Goal: Task Accomplishment & Management: Use online tool/utility

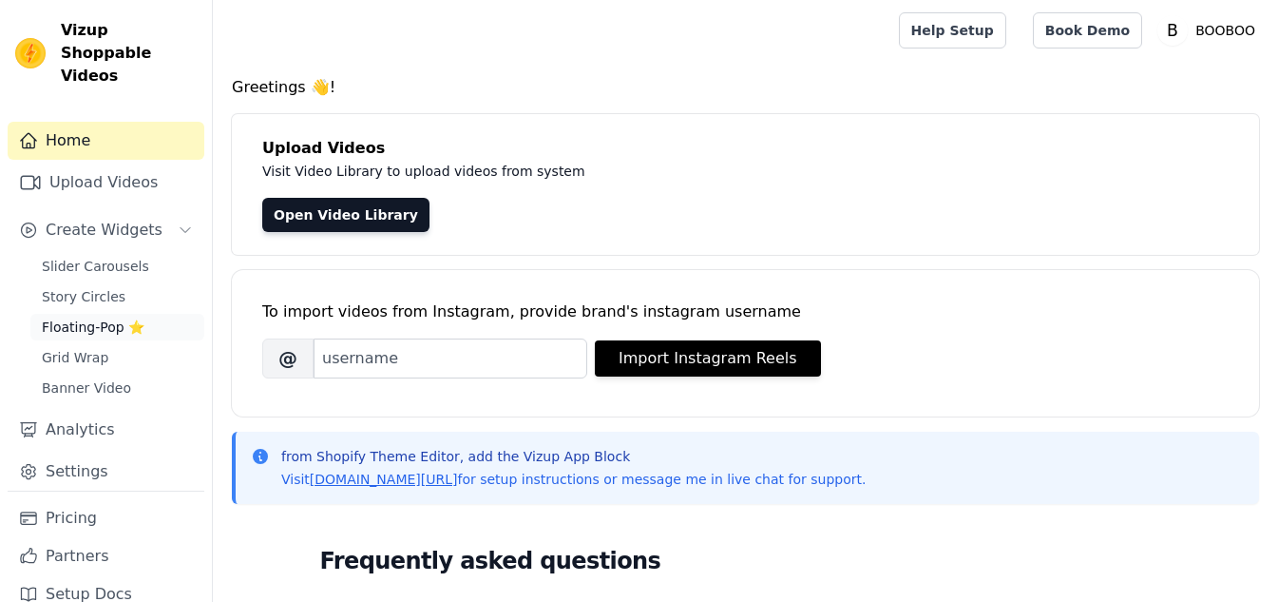
click at [75, 317] on span "Floating-Pop ⭐" at bounding box center [93, 326] width 103 height 19
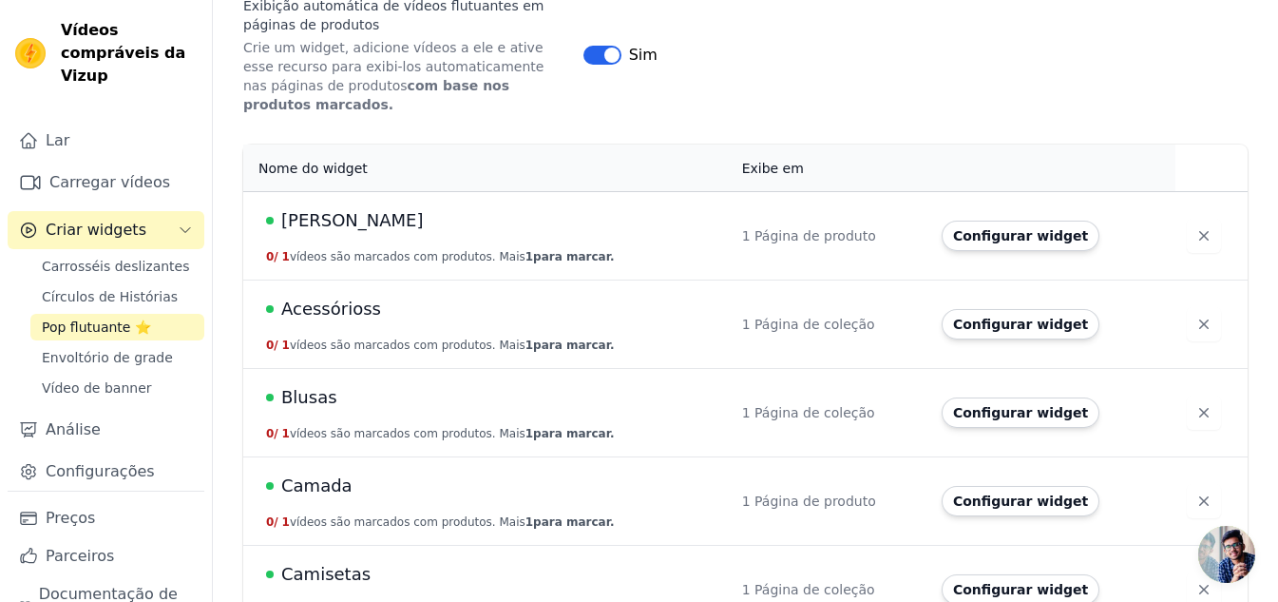
scroll to position [380, 0]
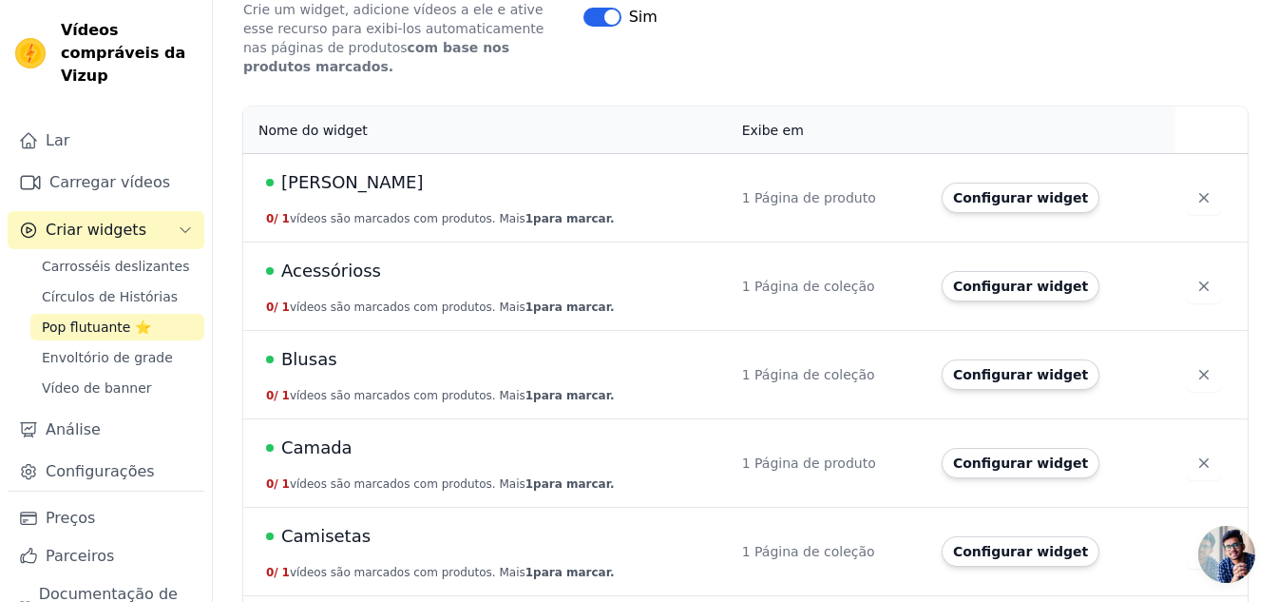
click at [356, 209] on td "[PERSON_NAME] 0 / 1 vídeos são marcados com produtos. Mais 1 para marcar." at bounding box center [487, 198] width 488 height 88
click at [1005, 190] on button "Configurar widget" at bounding box center [1021, 197] width 158 height 30
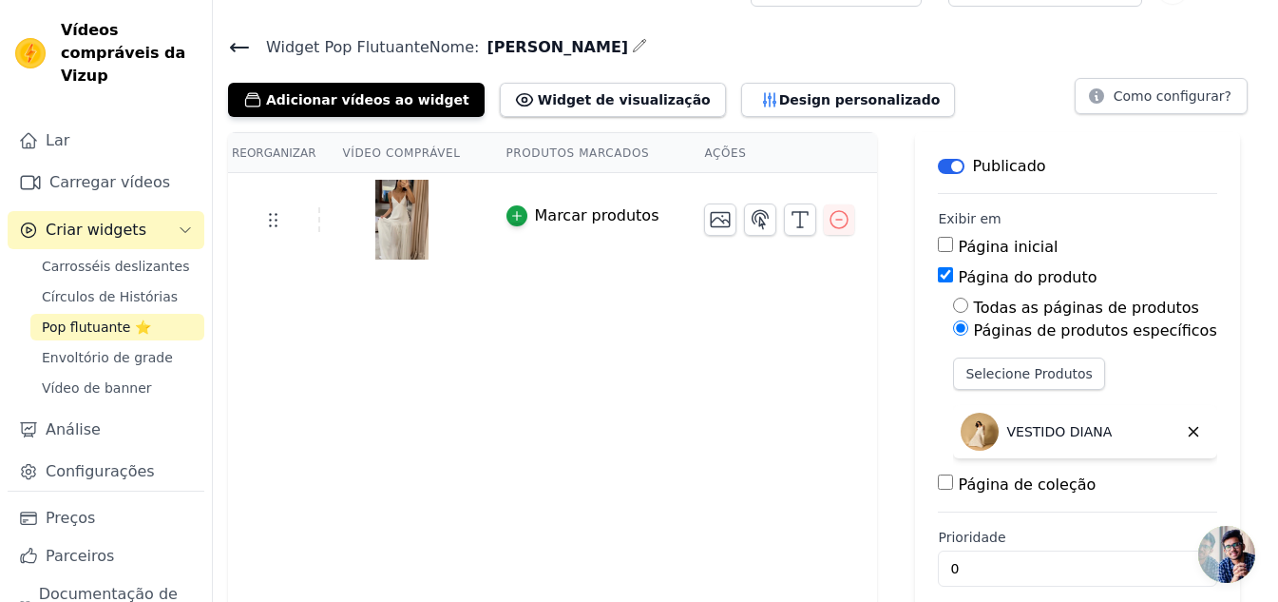
scroll to position [64, 0]
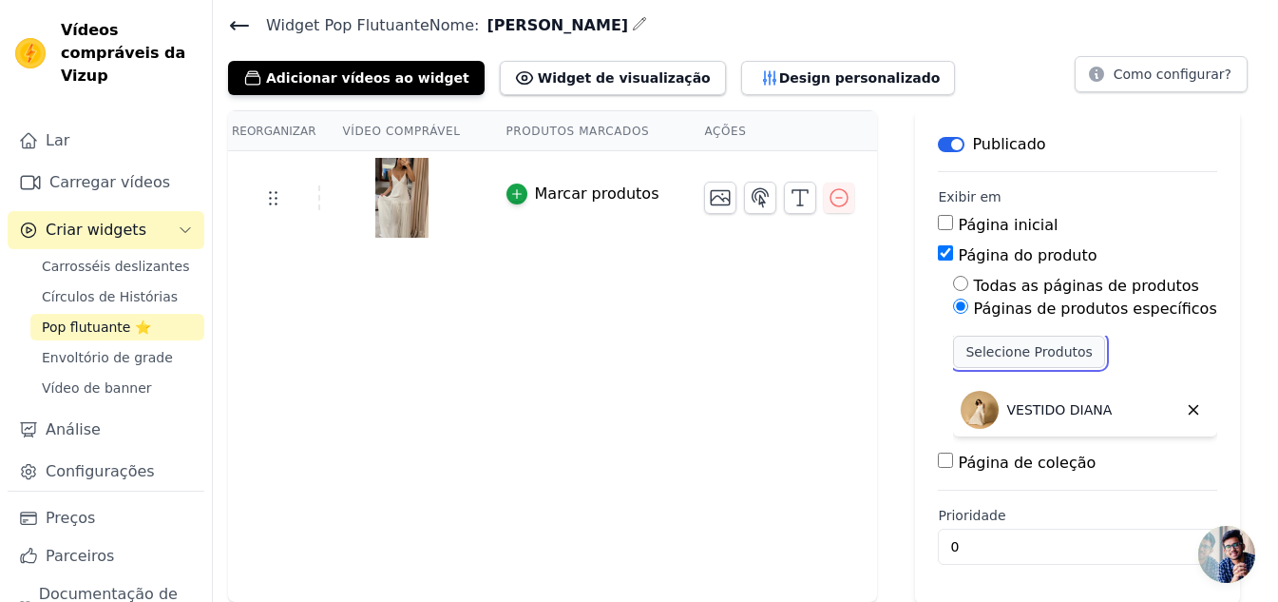
click at [1002, 352] on font "Selecione Produtos" at bounding box center [1029, 351] width 126 height 15
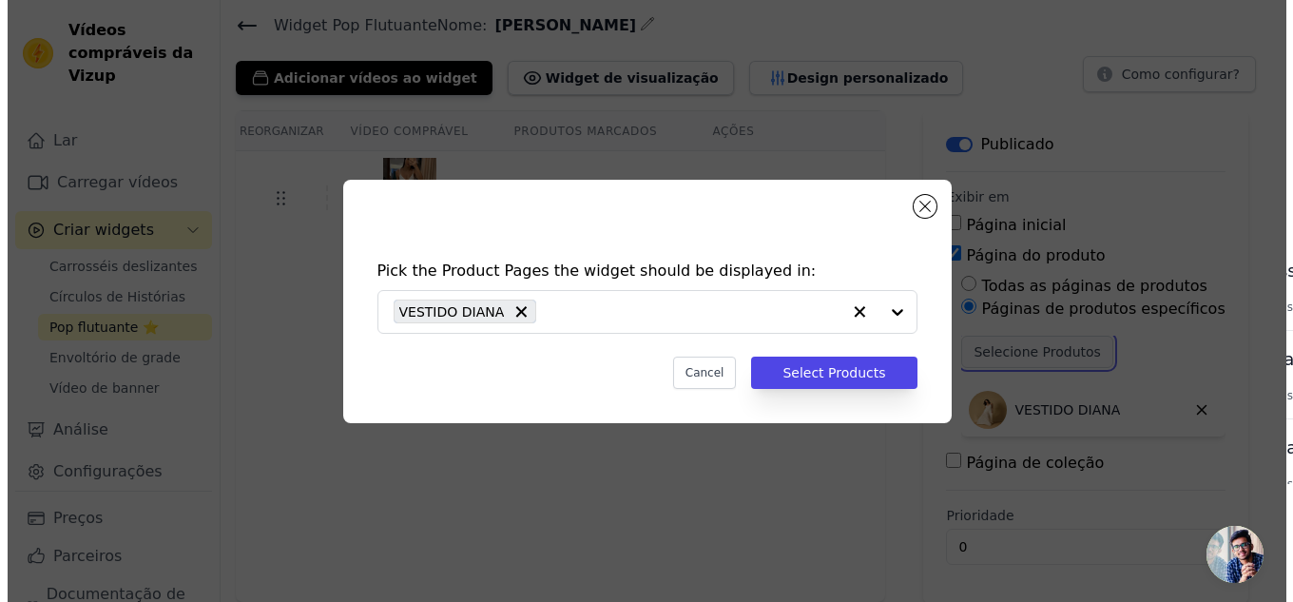
scroll to position [0, 0]
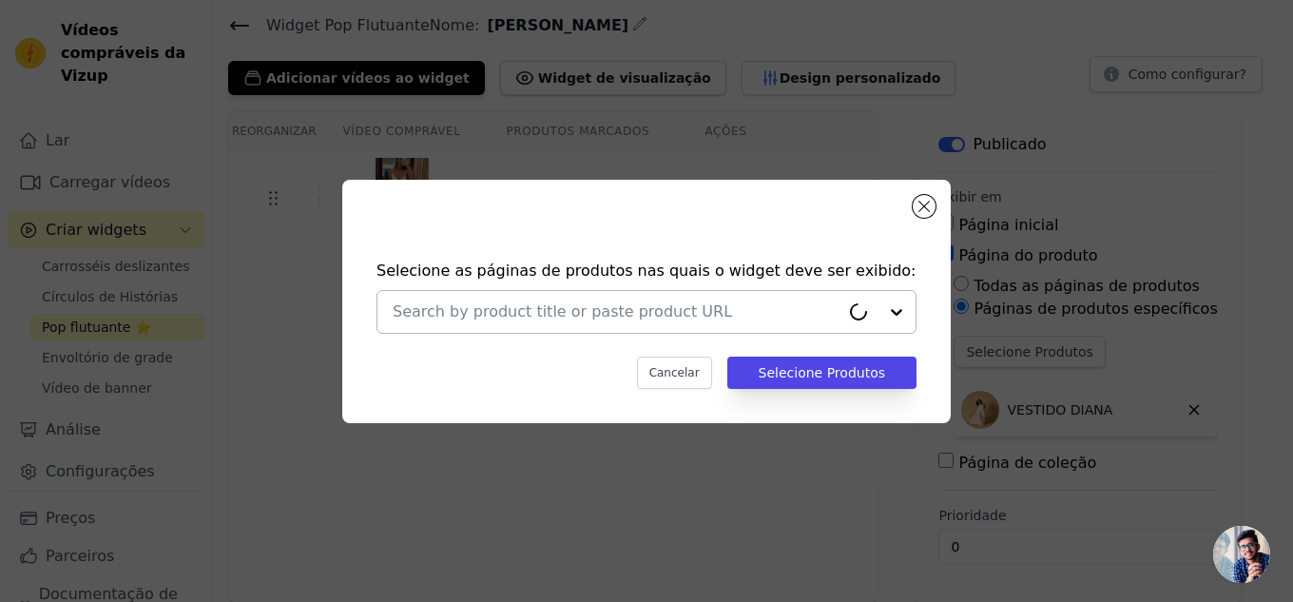
click at [507, 312] on input "text" at bounding box center [616, 311] width 447 height 23
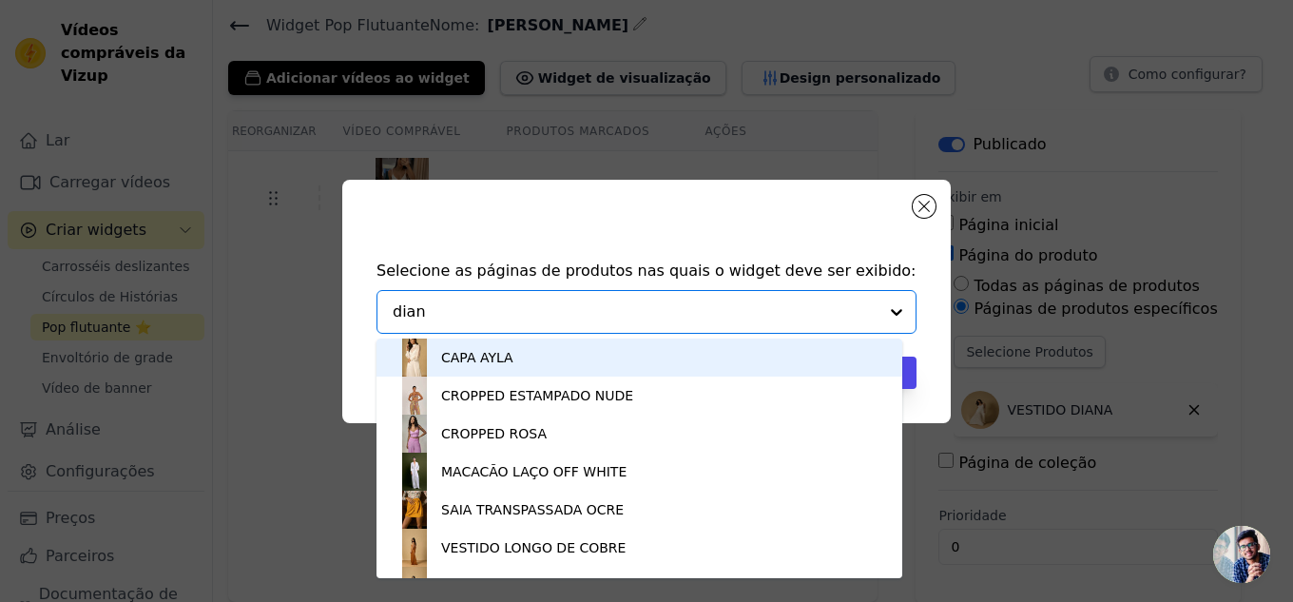
type input "[PERSON_NAME]"
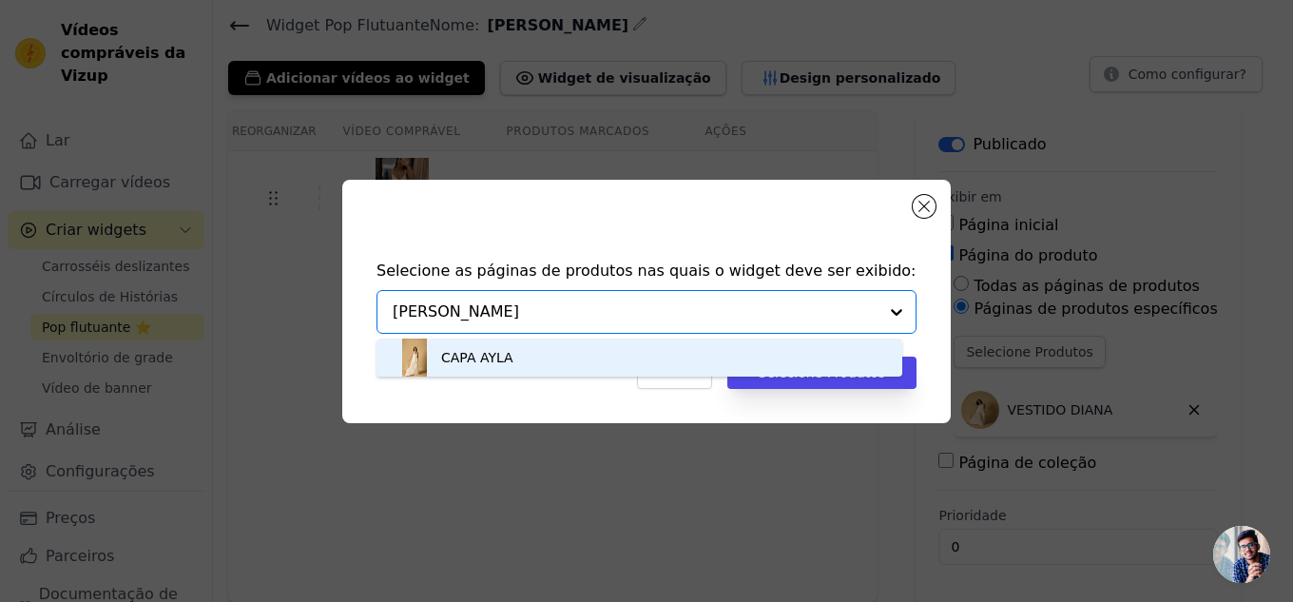
click at [472, 353] on font "CAPA AYLA" at bounding box center [477, 357] width 72 height 15
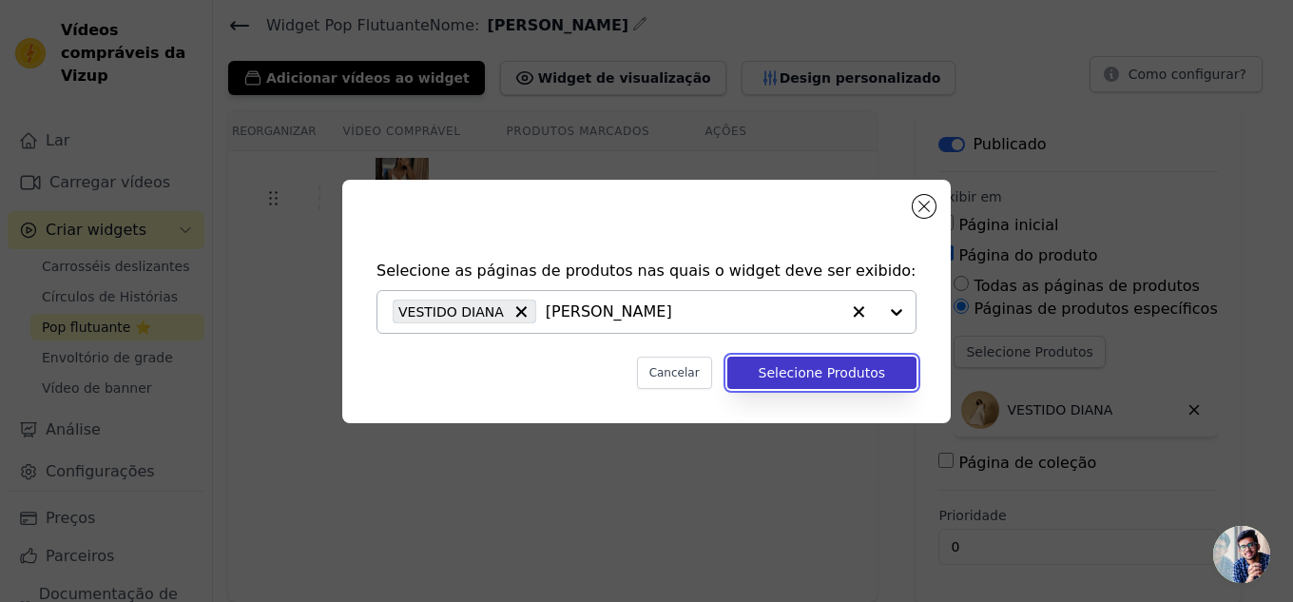
click at [816, 373] on font "Selecione Produtos" at bounding box center [822, 372] width 126 height 15
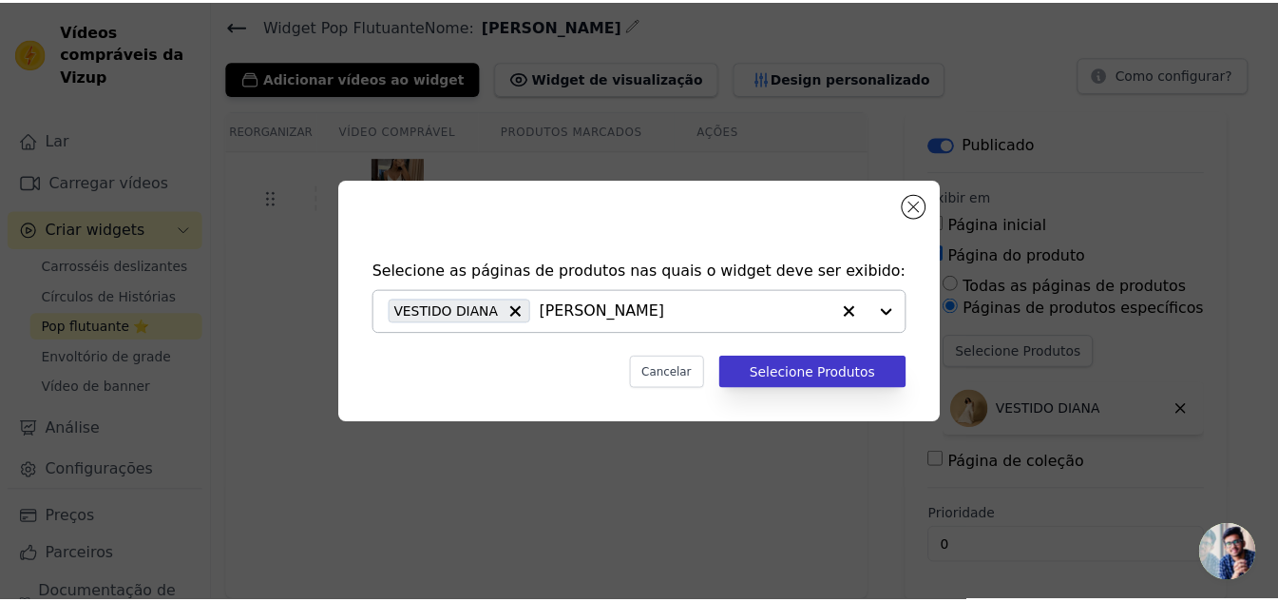
scroll to position [64, 0]
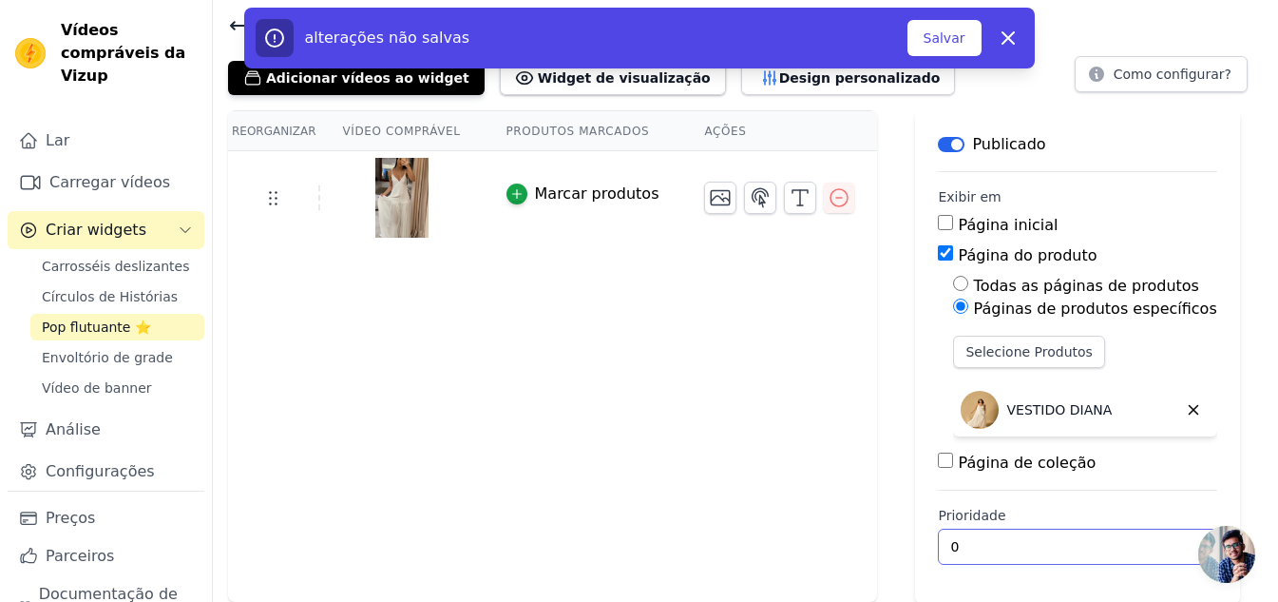
click at [942, 547] on input "0" at bounding box center [1077, 546] width 278 height 36
click at [931, 43] on font "Salvar" at bounding box center [945, 37] width 42 height 15
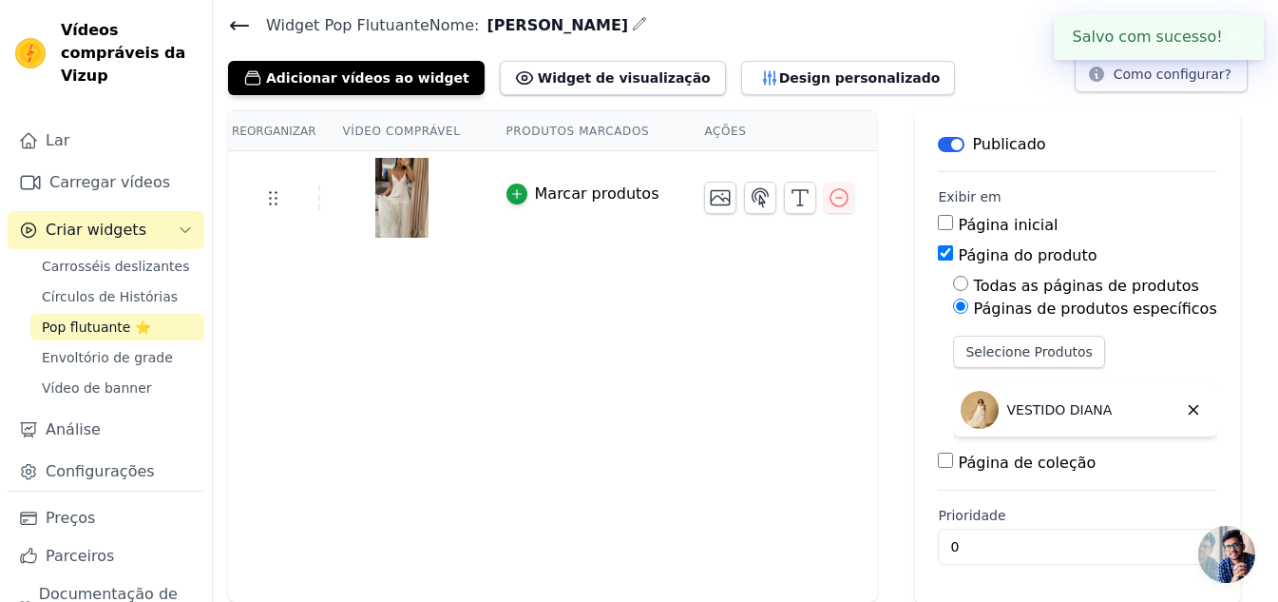
click at [543, 124] on font "Produtos marcados" at bounding box center [579, 130] width 144 height 13
click at [548, 135] on font "Produtos marcados" at bounding box center [579, 131] width 144 height 13
click at [510, 189] on icon "button" at bounding box center [516, 193] width 13 height 13
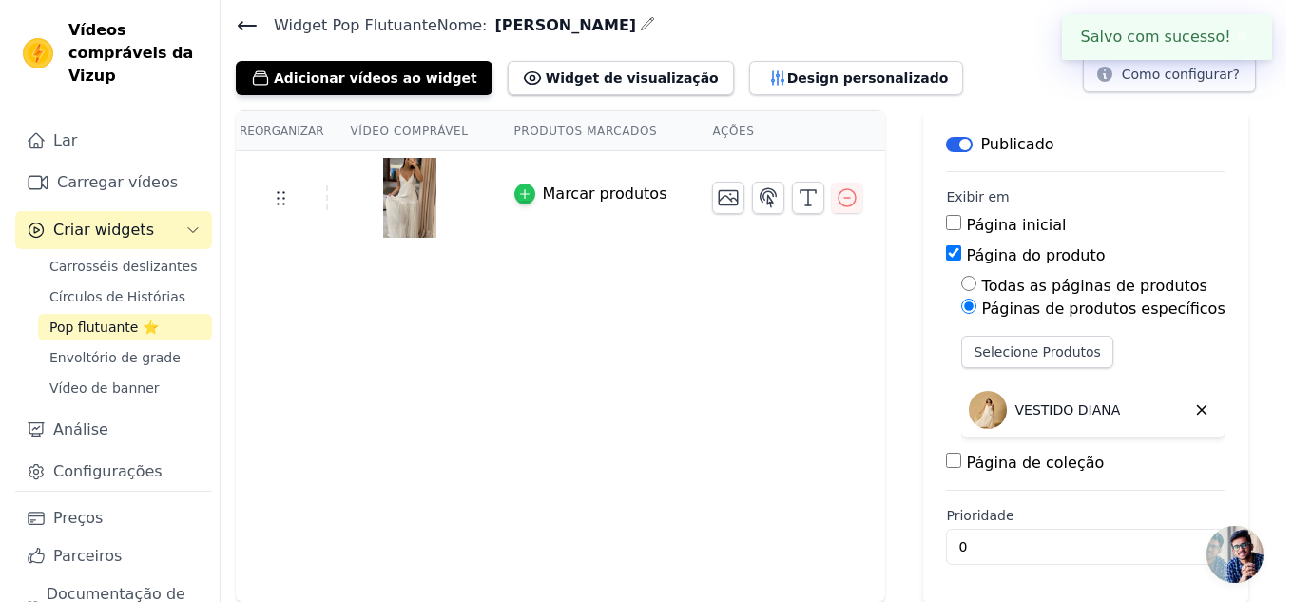
scroll to position [0, 0]
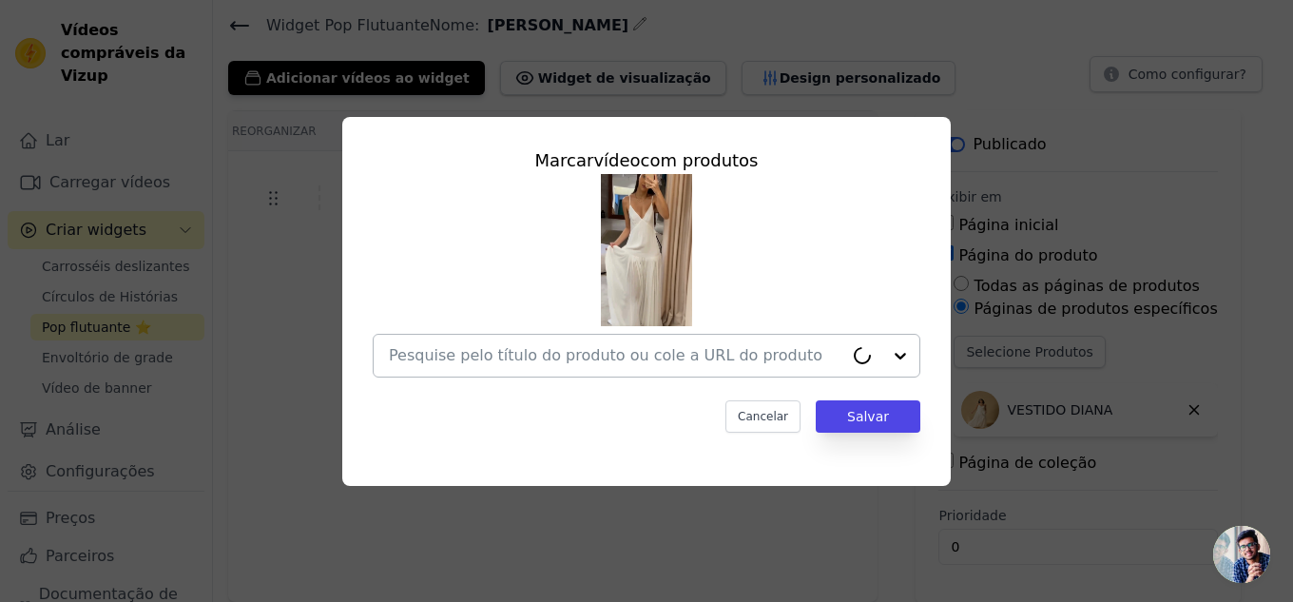
click at [551, 362] on input "text" at bounding box center [616, 355] width 454 height 23
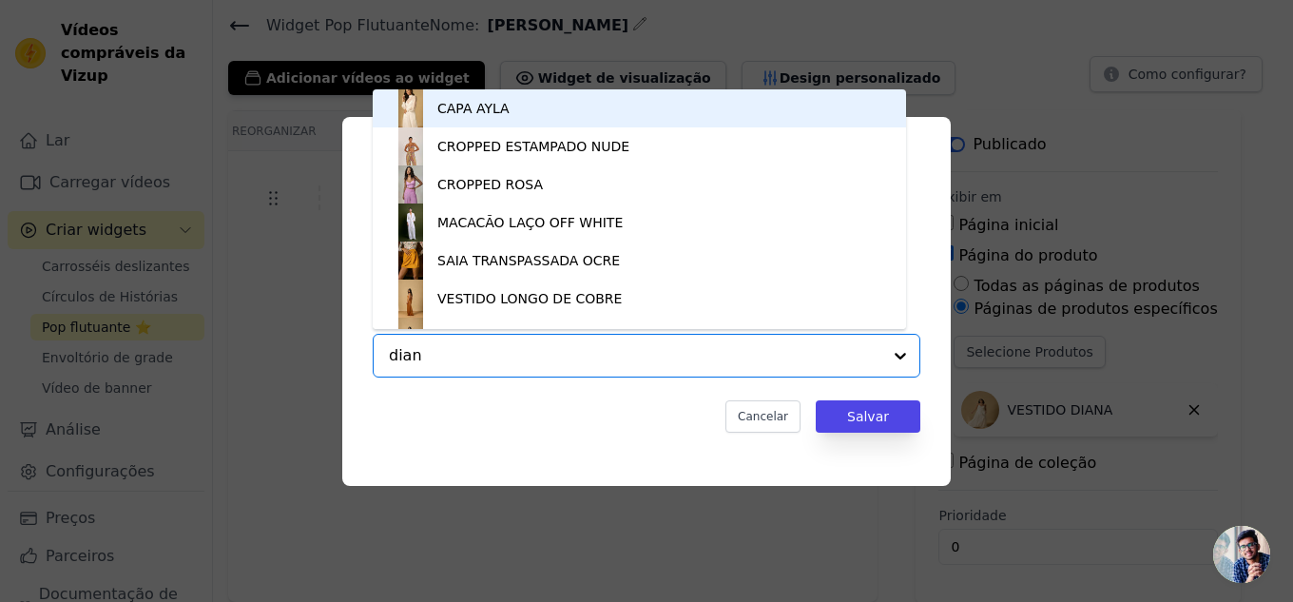
type input "[PERSON_NAME]"
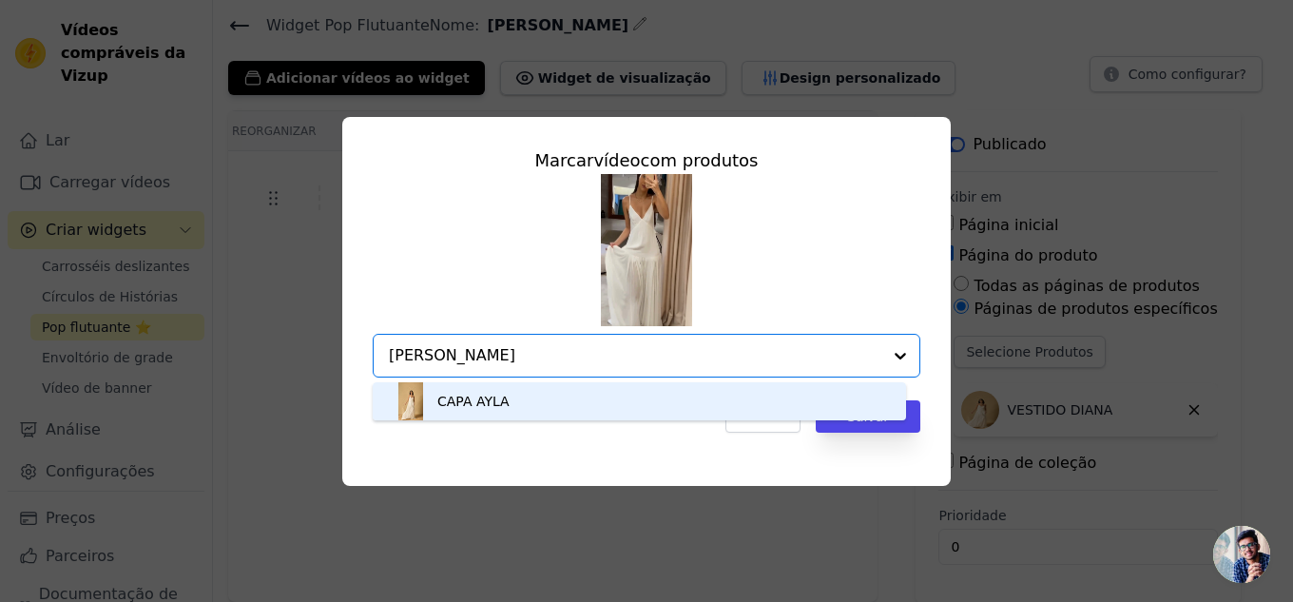
click at [489, 398] on font "CAPA AYLA" at bounding box center [473, 401] width 72 height 15
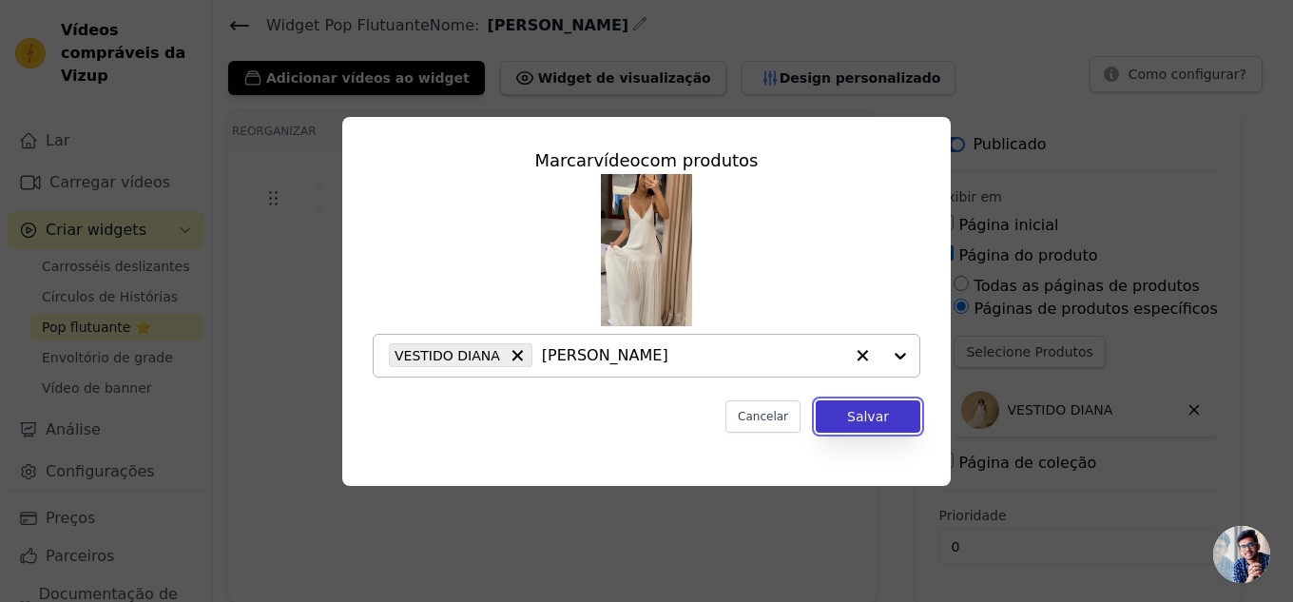
click at [877, 422] on font "Salvar" at bounding box center [868, 416] width 42 height 15
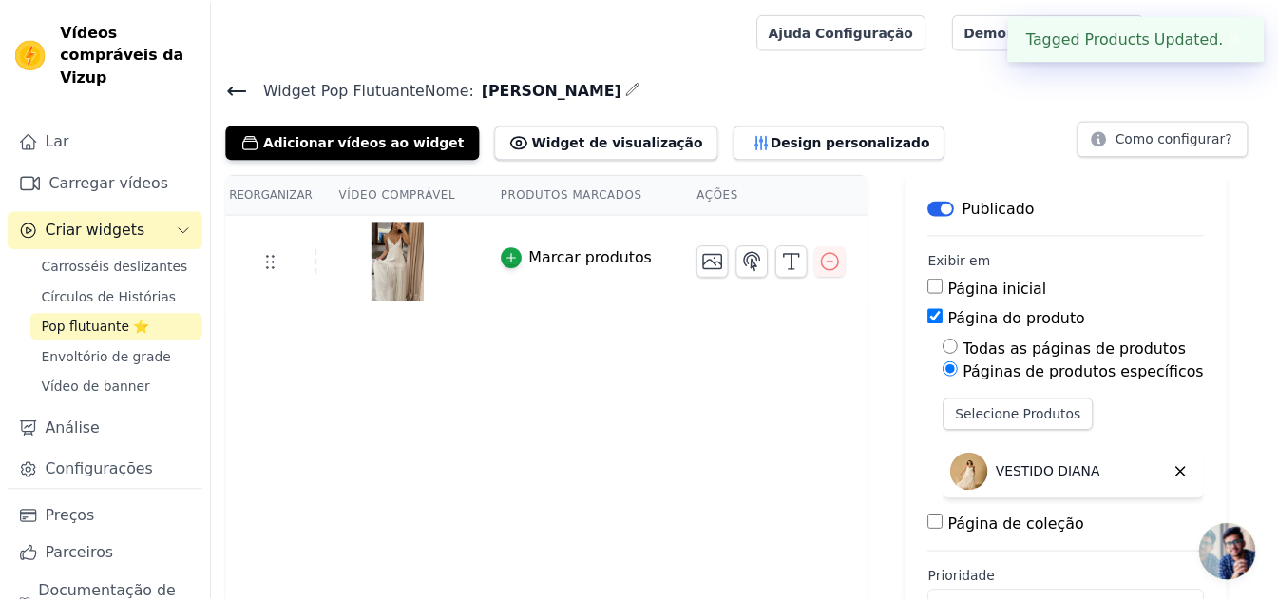
scroll to position [64, 0]
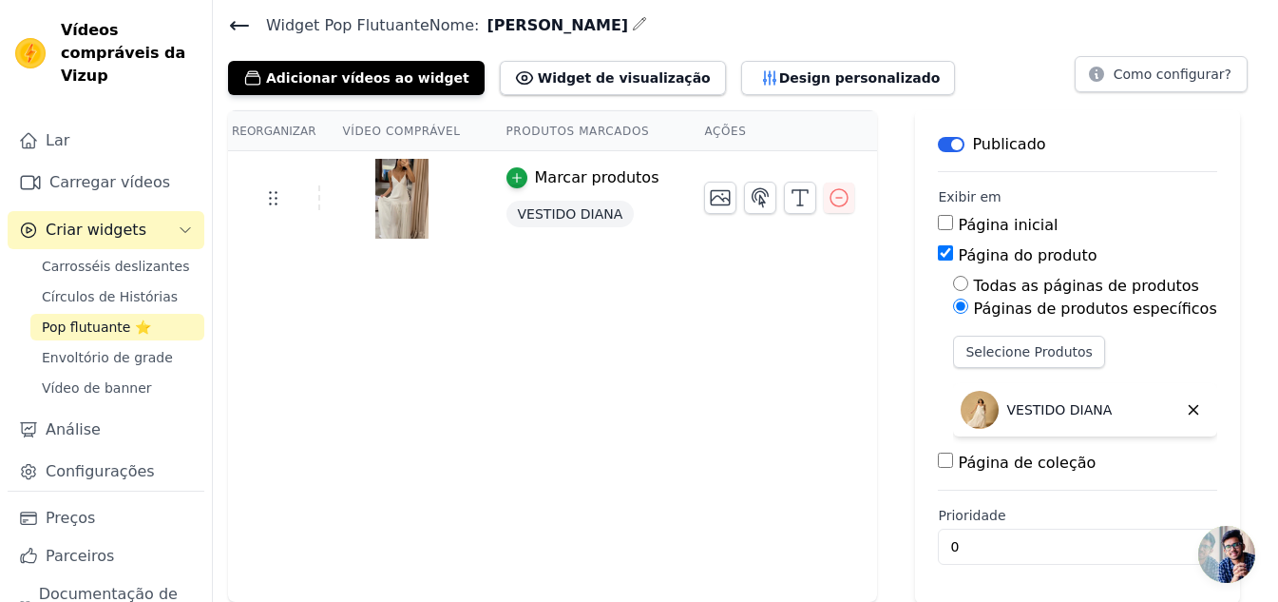
click at [938, 144] on button "Rótulo" at bounding box center [951, 144] width 27 height 15
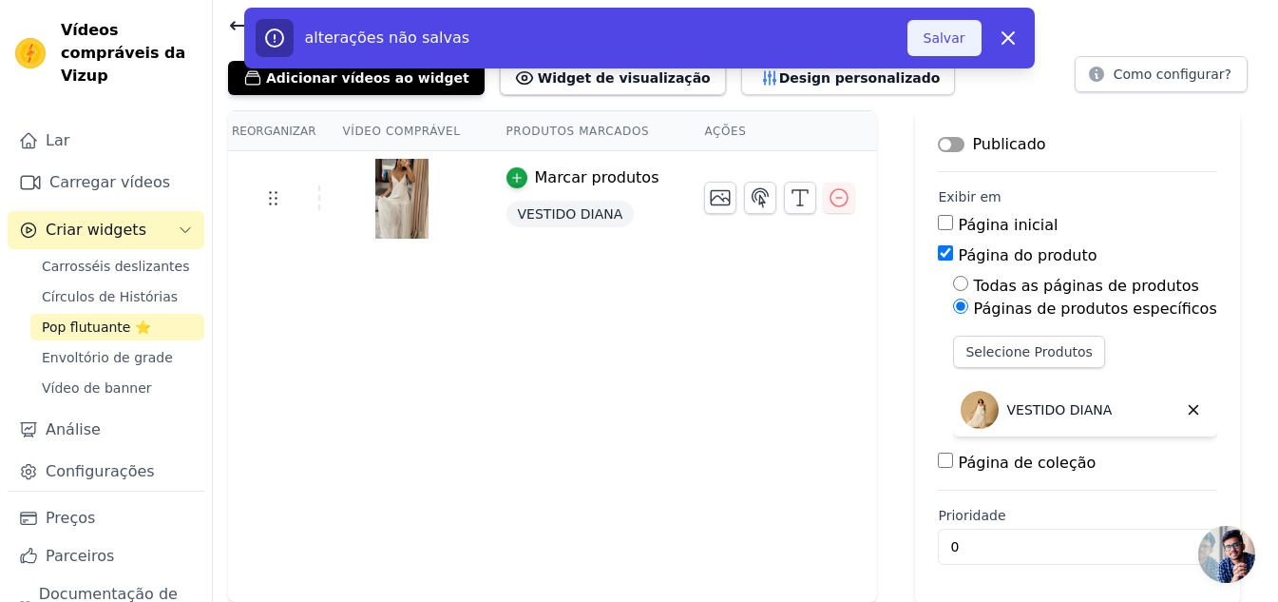
click at [938, 25] on button "Salvar" at bounding box center [945, 38] width 74 height 36
click at [951, 39] on font "Salvar" at bounding box center [945, 37] width 42 height 15
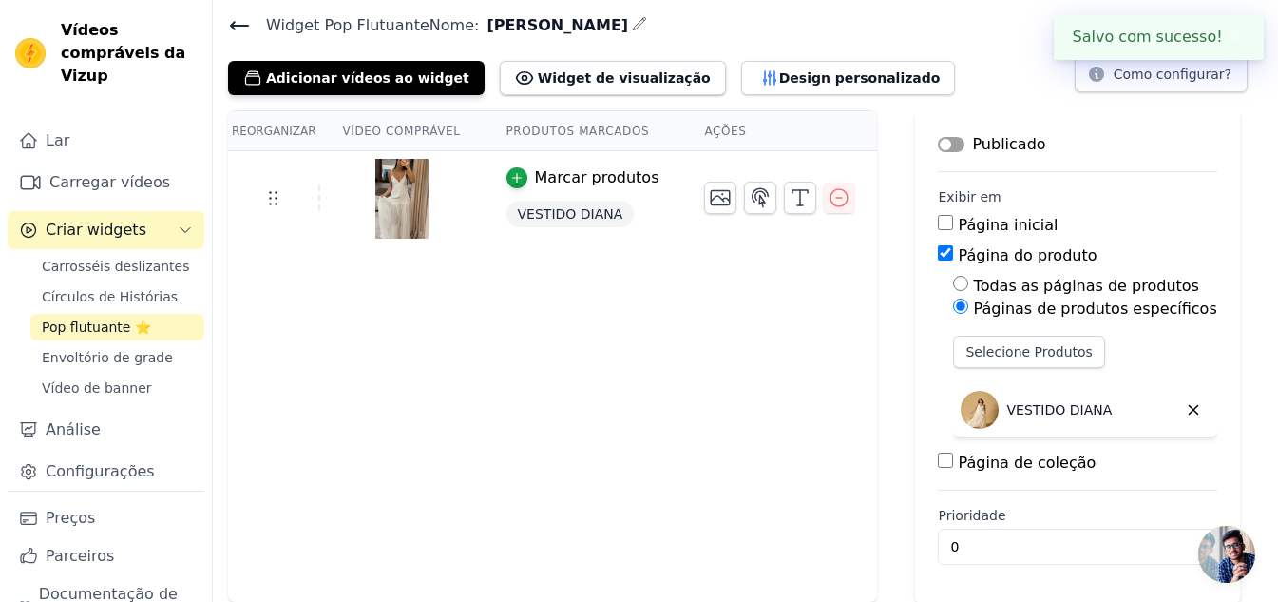
click at [938, 148] on button "Rótulo" at bounding box center [951, 144] width 27 height 15
click at [240, 33] on icon at bounding box center [239, 25] width 23 height 23
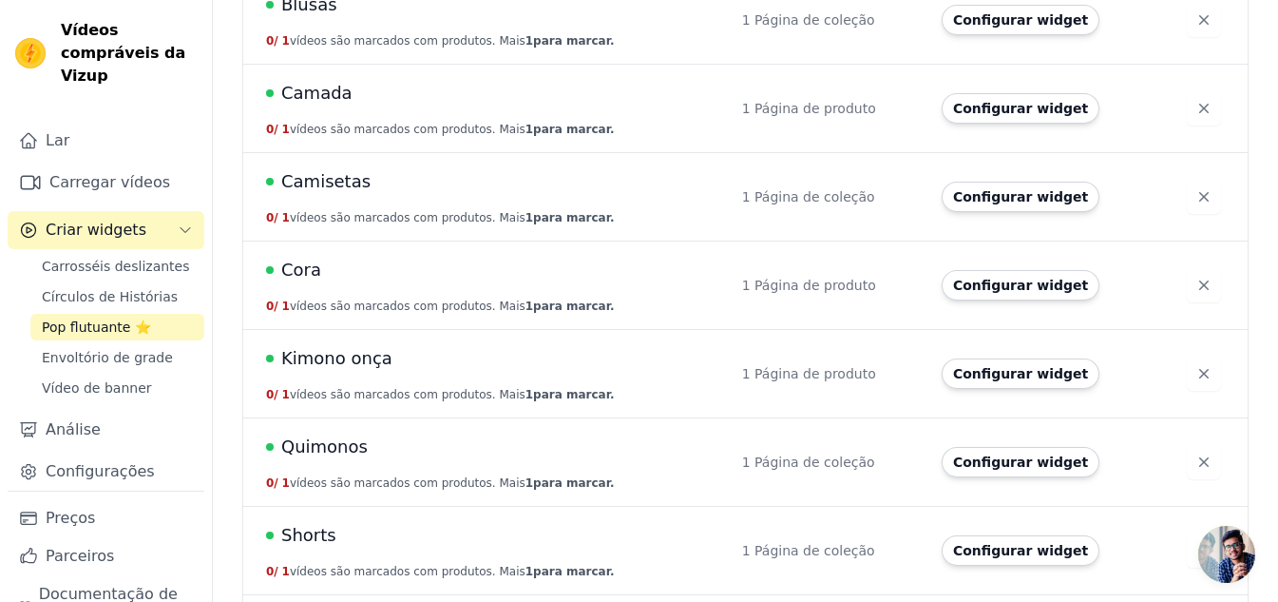
scroll to position [717, 0]
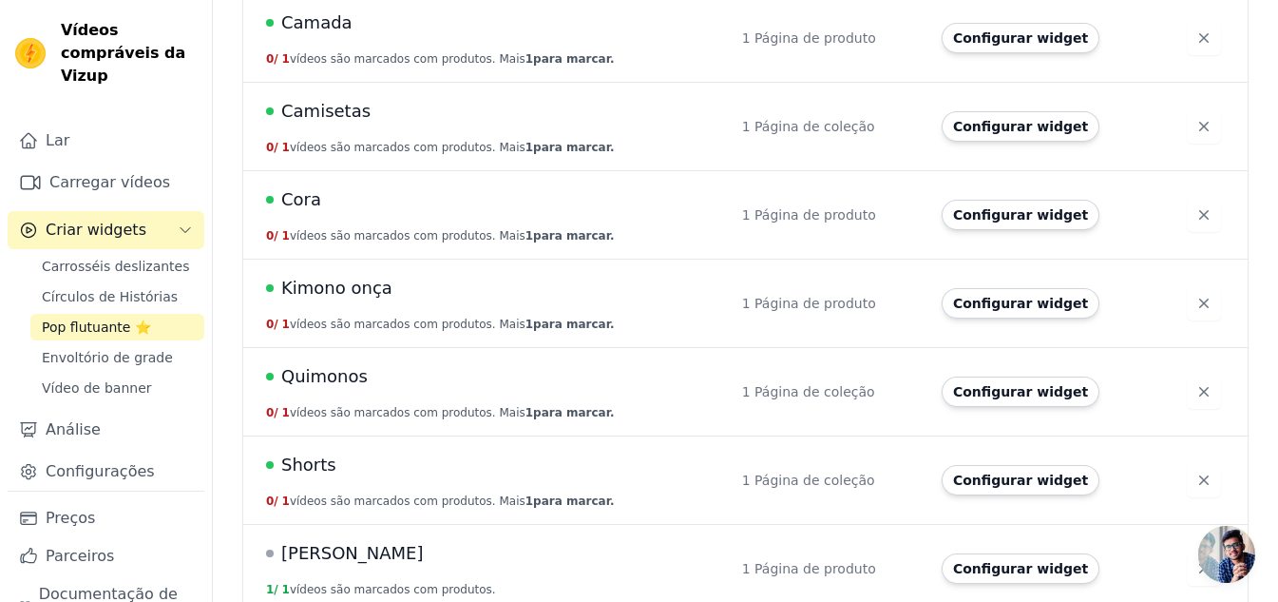
click at [303, 543] on font "Diana" at bounding box center [352, 553] width 143 height 20
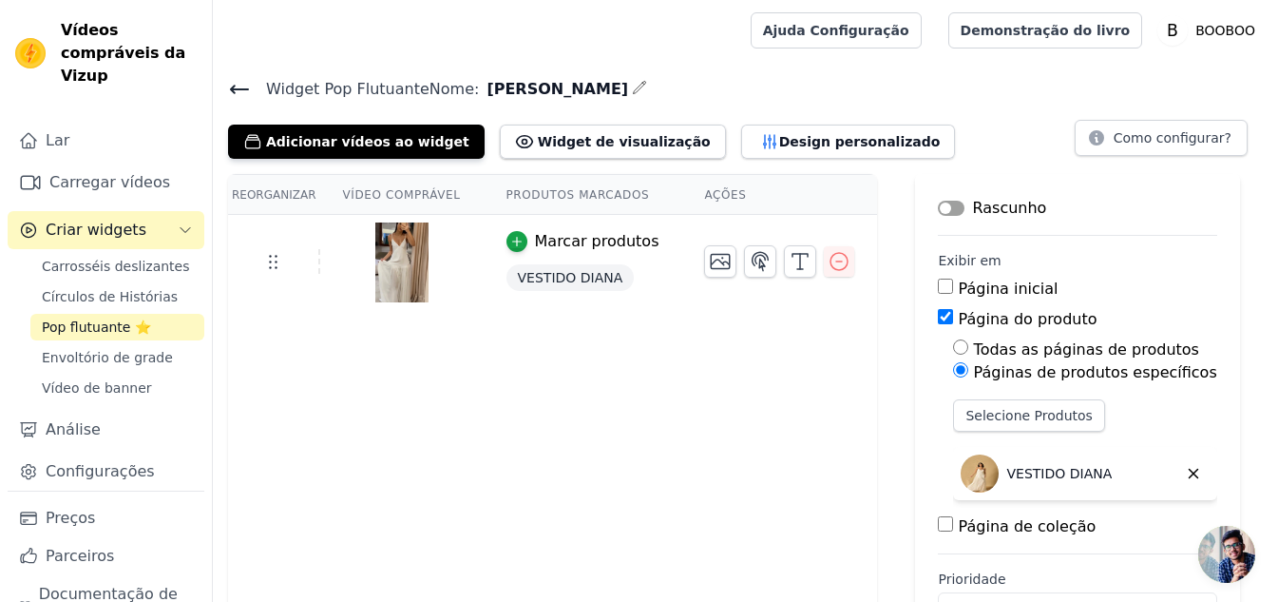
click at [938, 203] on button "Rótulo" at bounding box center [951, 208] width 27 height 15
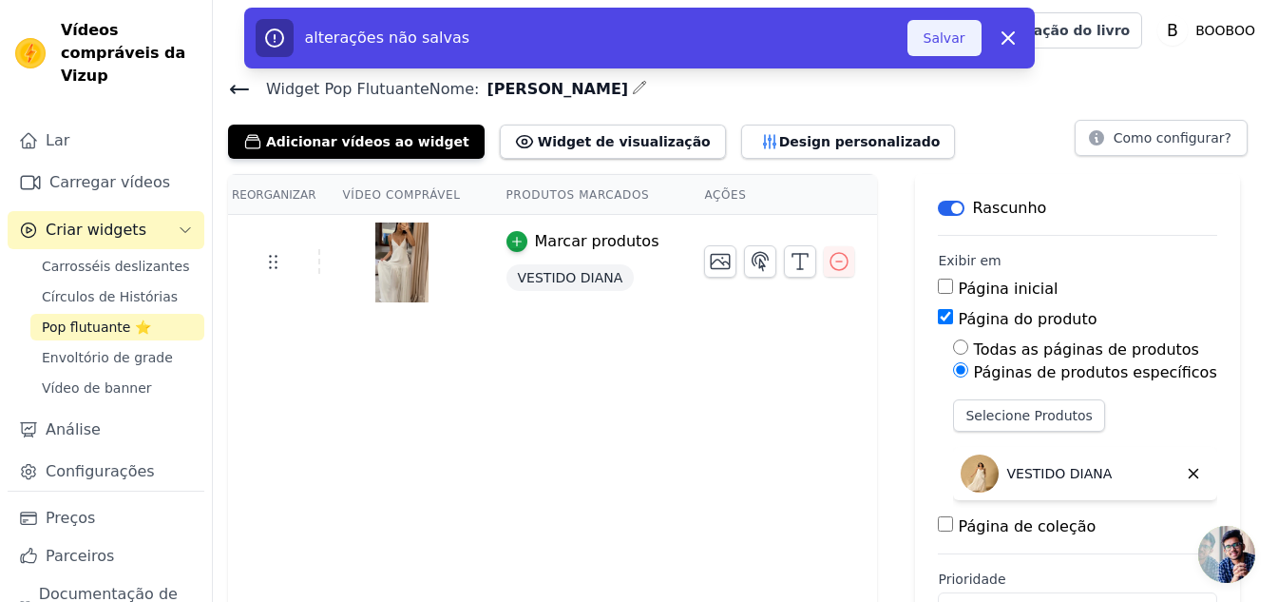
click at [950, 40] on font "Salvar" at bounding box center [945, 37] width 42 height 15
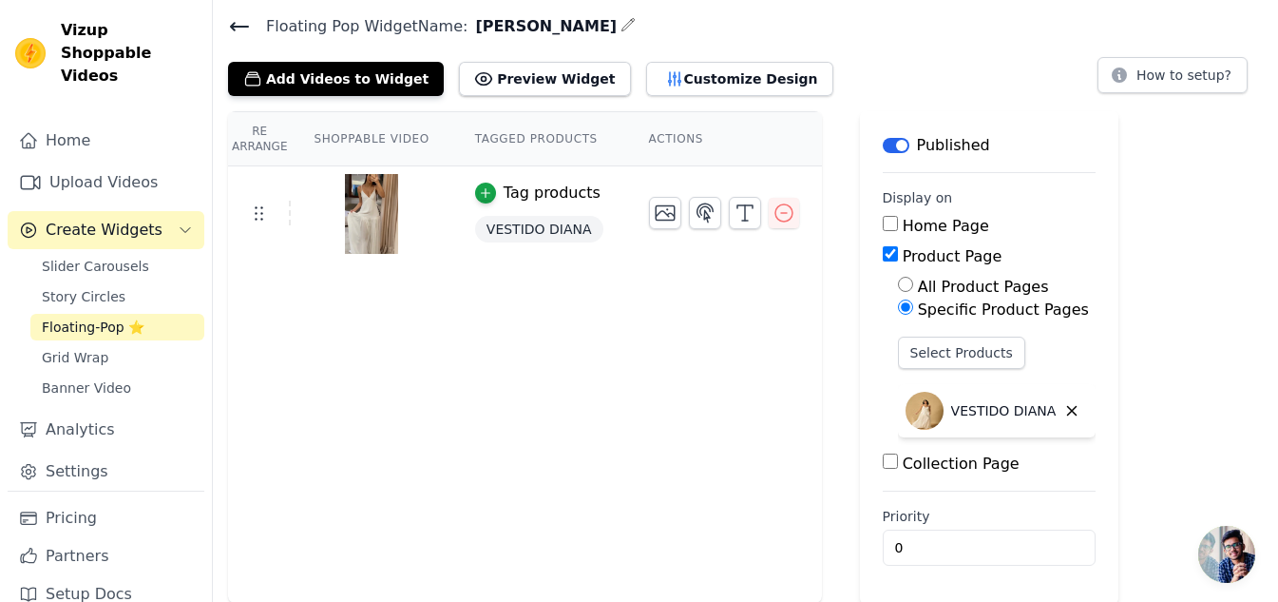
scroll to position [64, 0]
click at [240, 18] on icon at bounding box center [239, 25] width 23 height 23
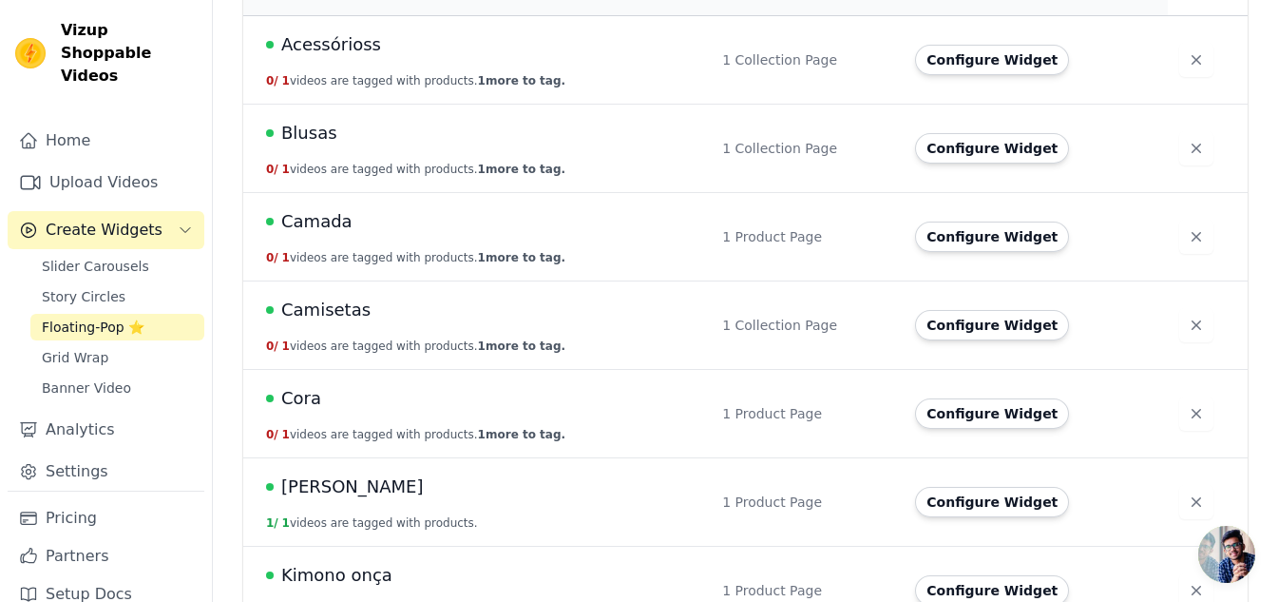
scroll to position [506, 0]
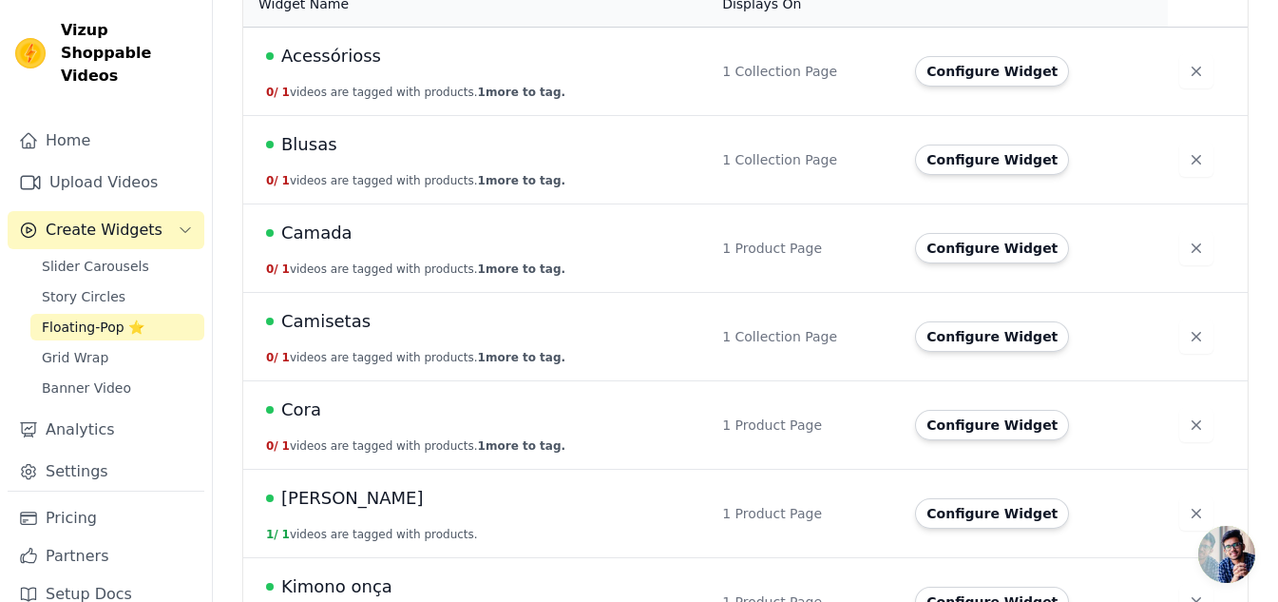
click at [298, 396] on span "Cora" at bounding box center [301, 409] width 40 height 27
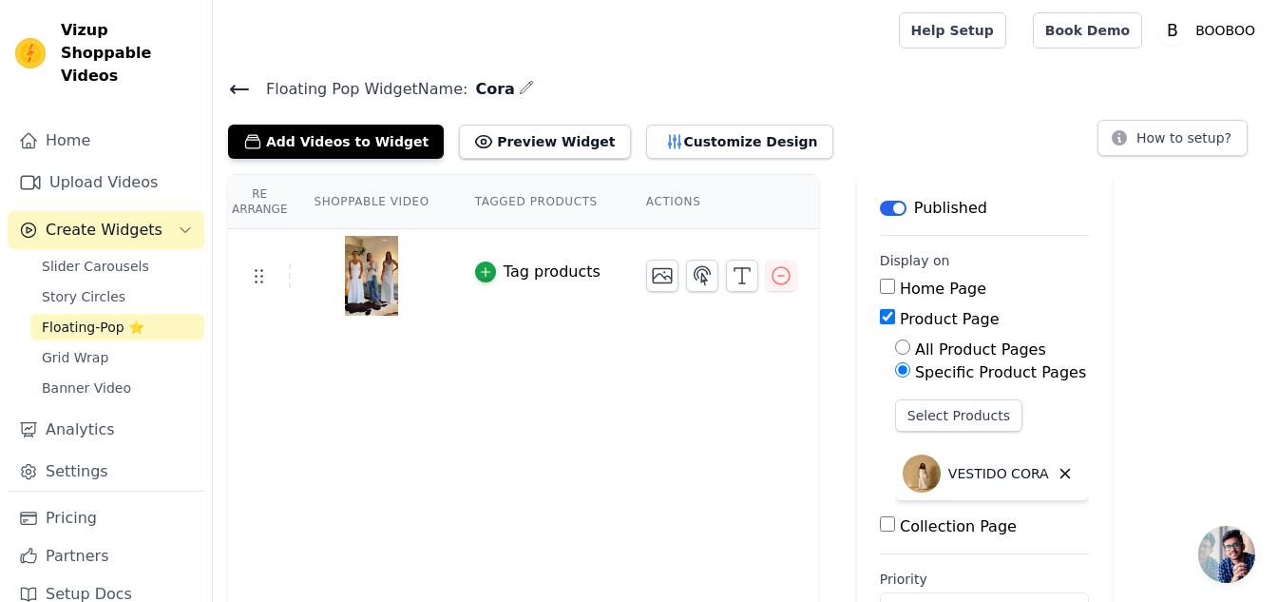
click at [518, 273] on div "Tag products" at bounding box center [552, 271] width 97 height 23
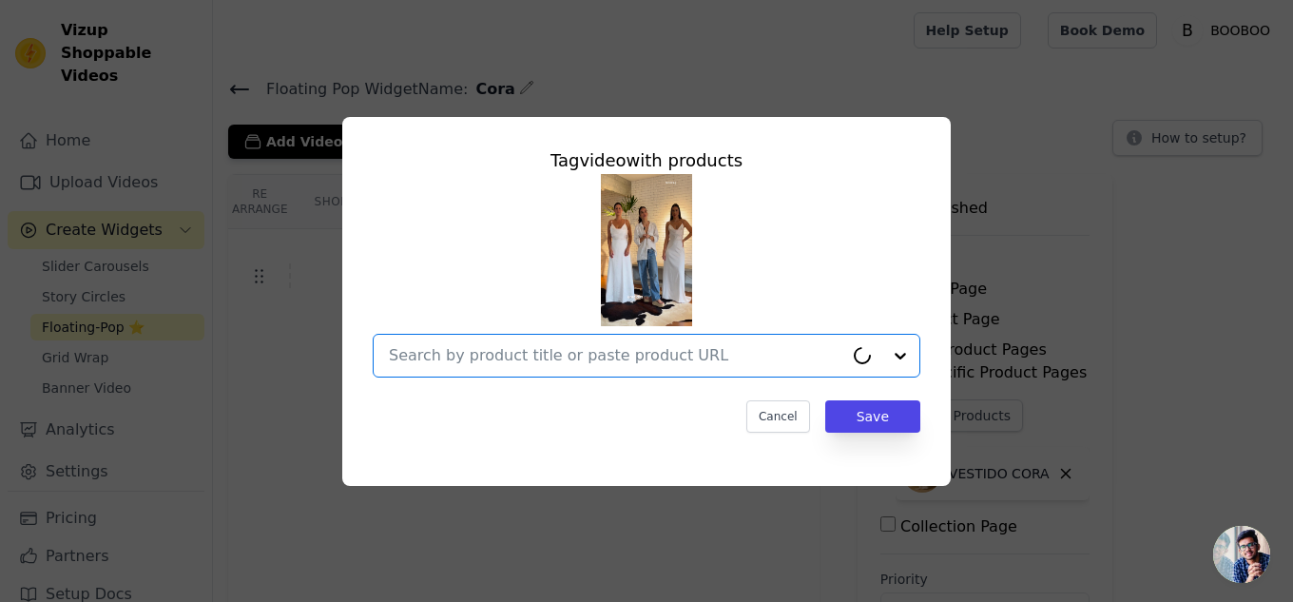
click at [520, 366] on input "text" at bounding box center [616, 355] width 454 height 23
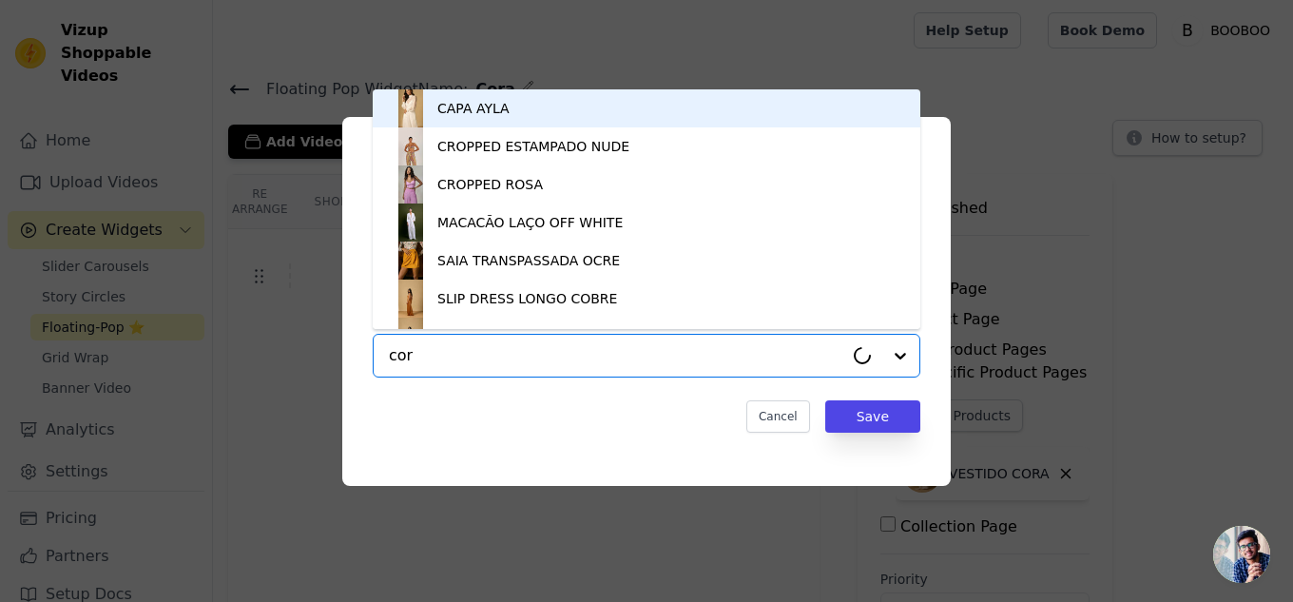
type input "cora"
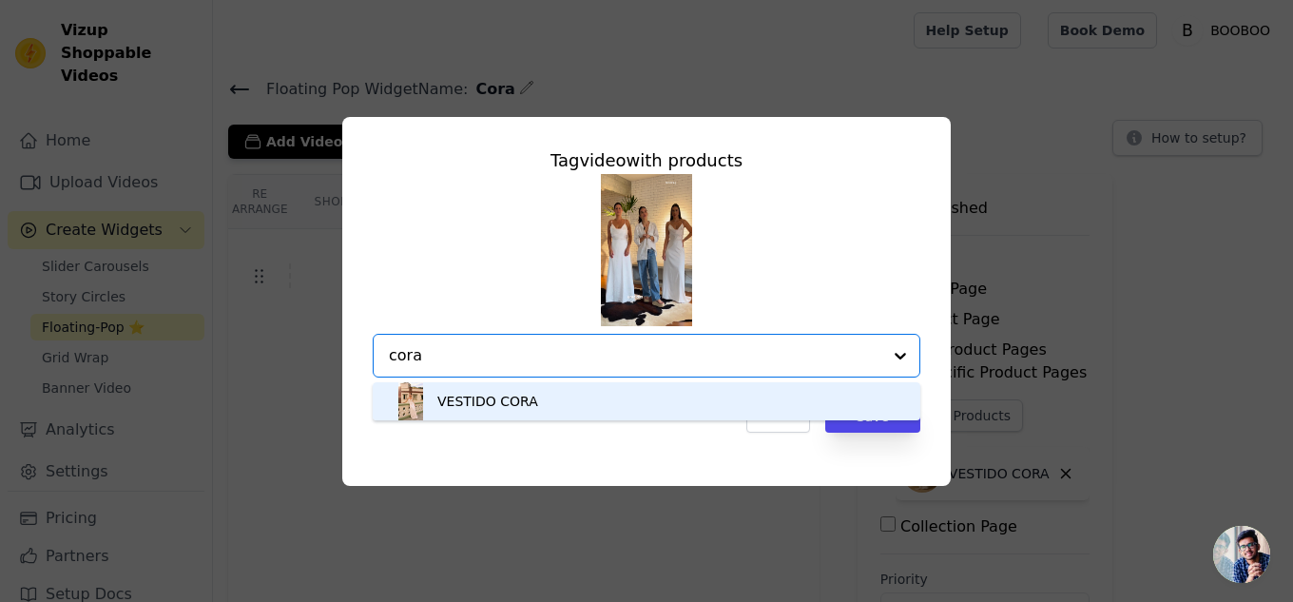
click at [490, 401] on div "VESTIDO CORA" at bounding box center [487, 401] width 101 height 19
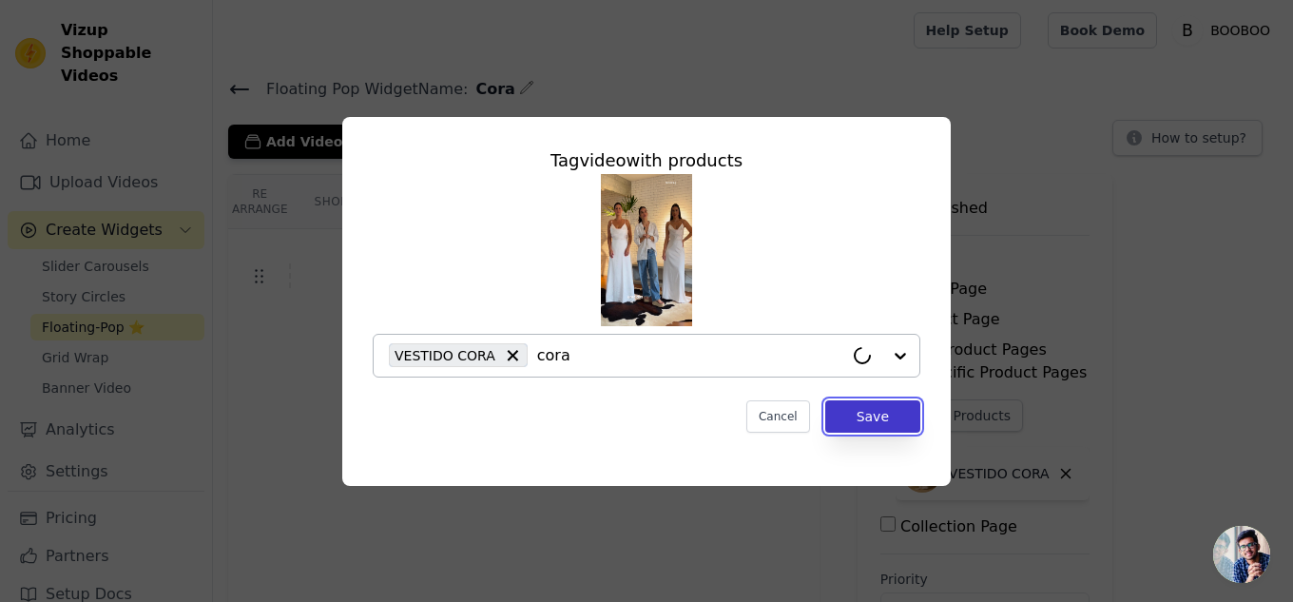
click at [853, 425] on button "Save" at bounding box center [872, 416] width 95 height 32
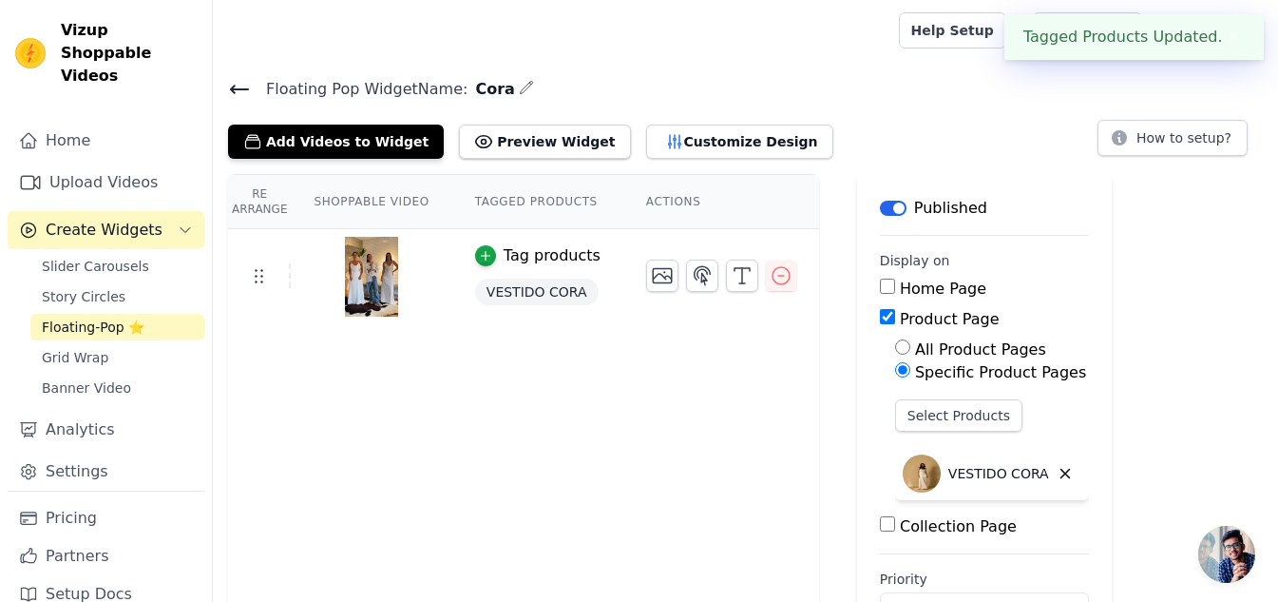
click at [880, 205] on button "Label" at bounding box center [893, 208] width 27 height 15
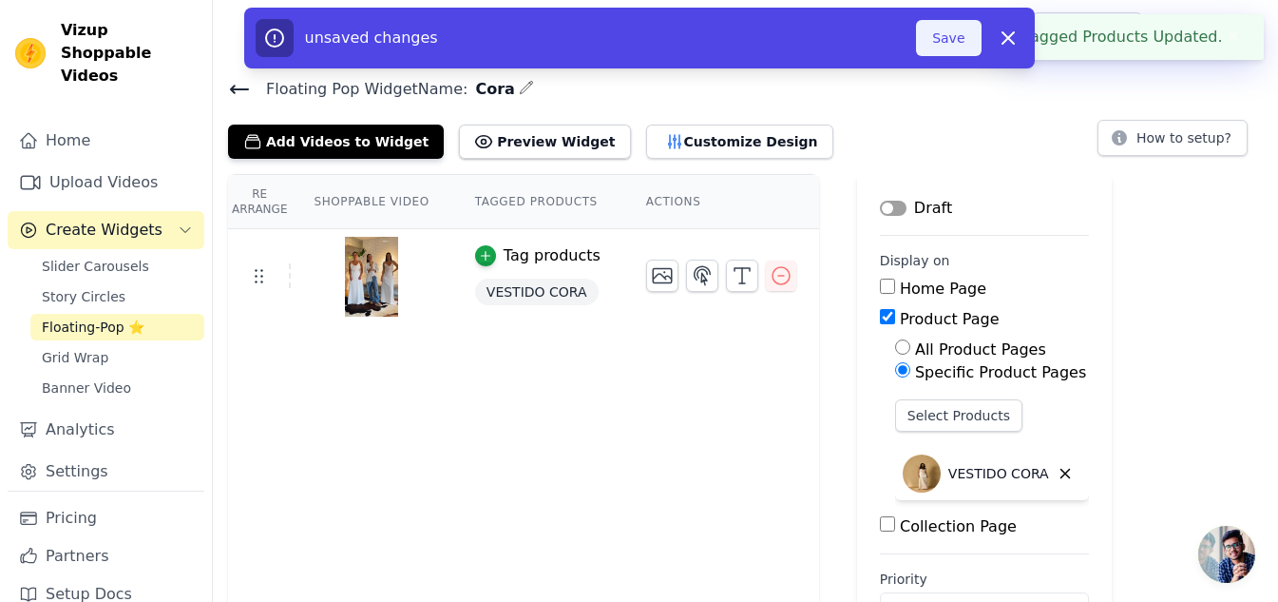
click at [959, 49] on button "Save" at bounding box center [948, 38] width 65 height 36
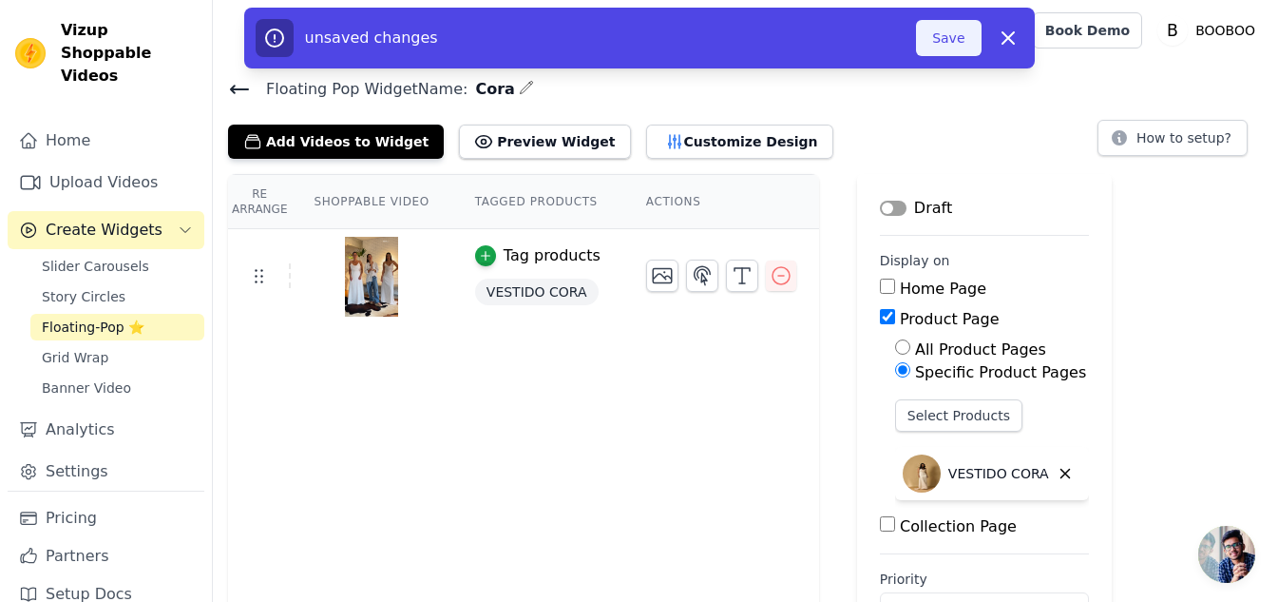
click at [955, 31] on button "Save" at bounding box center [948, 38] width 65 height 36
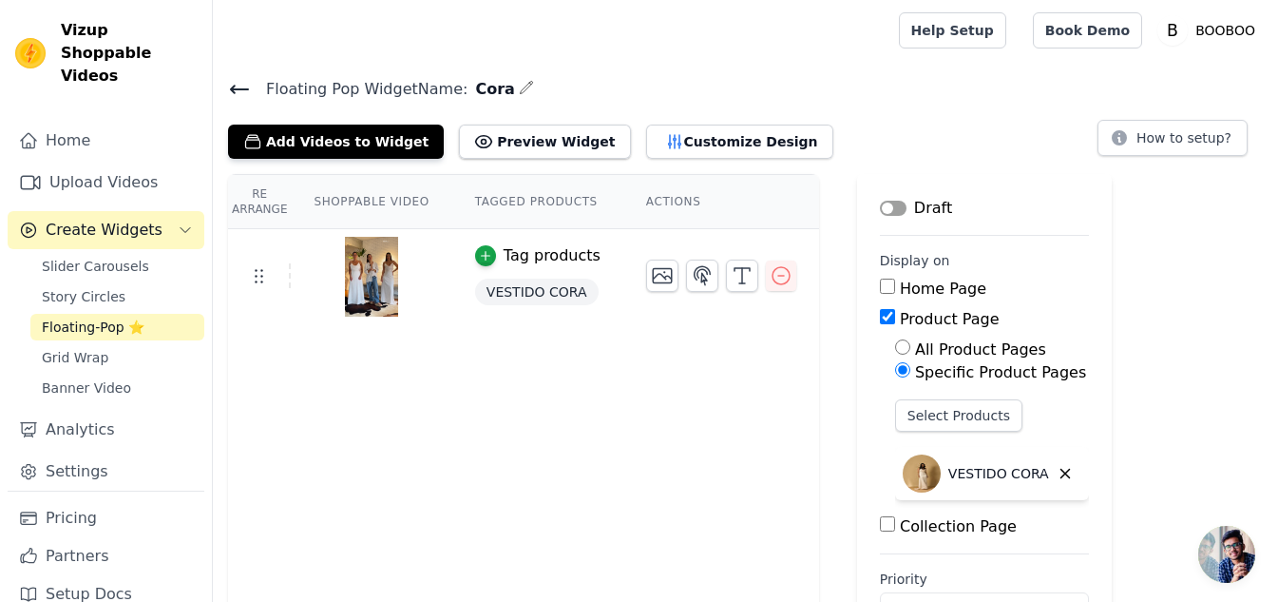
click at [881, 202] on button "Label" at bounding box center [893, 208] width 27 height 15
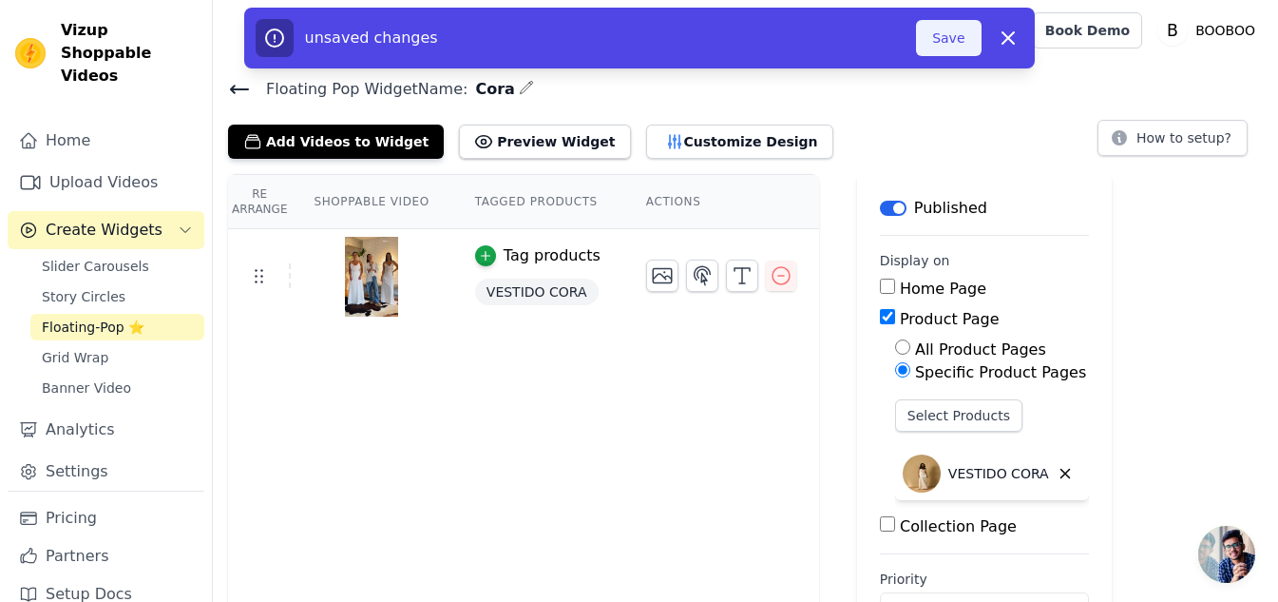
click at [960, 43] on button "Save" at bounding box center [948, 38] width 65 height 36
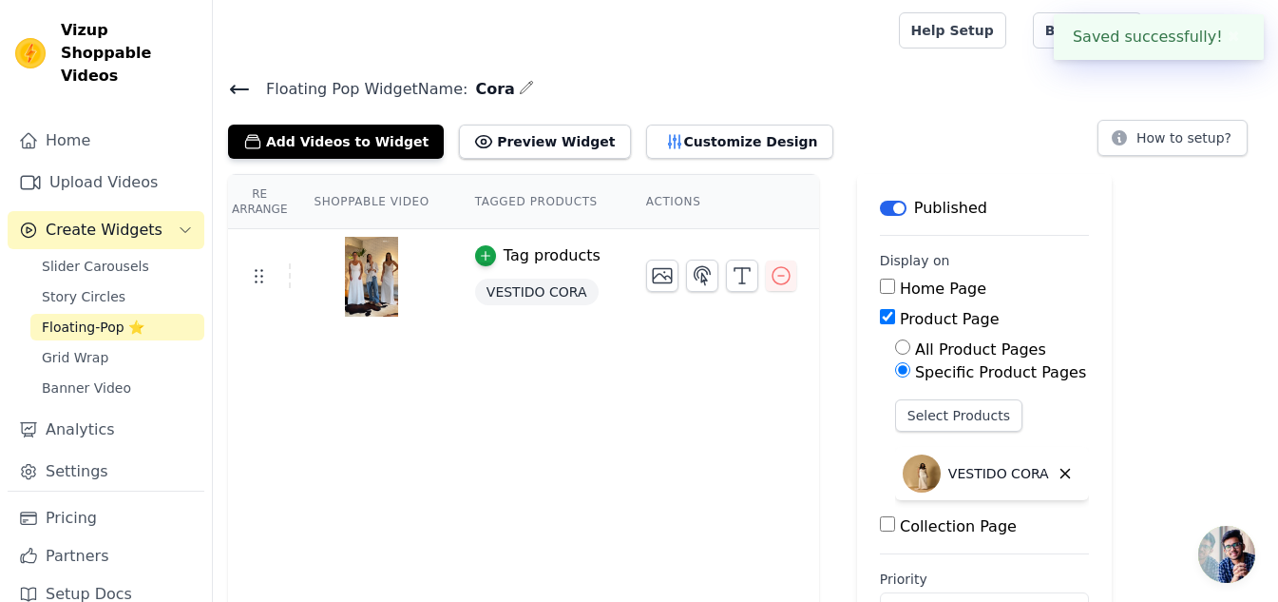
click at [245, 89] on icon at bounding box center [239, 90] width 17 height 8
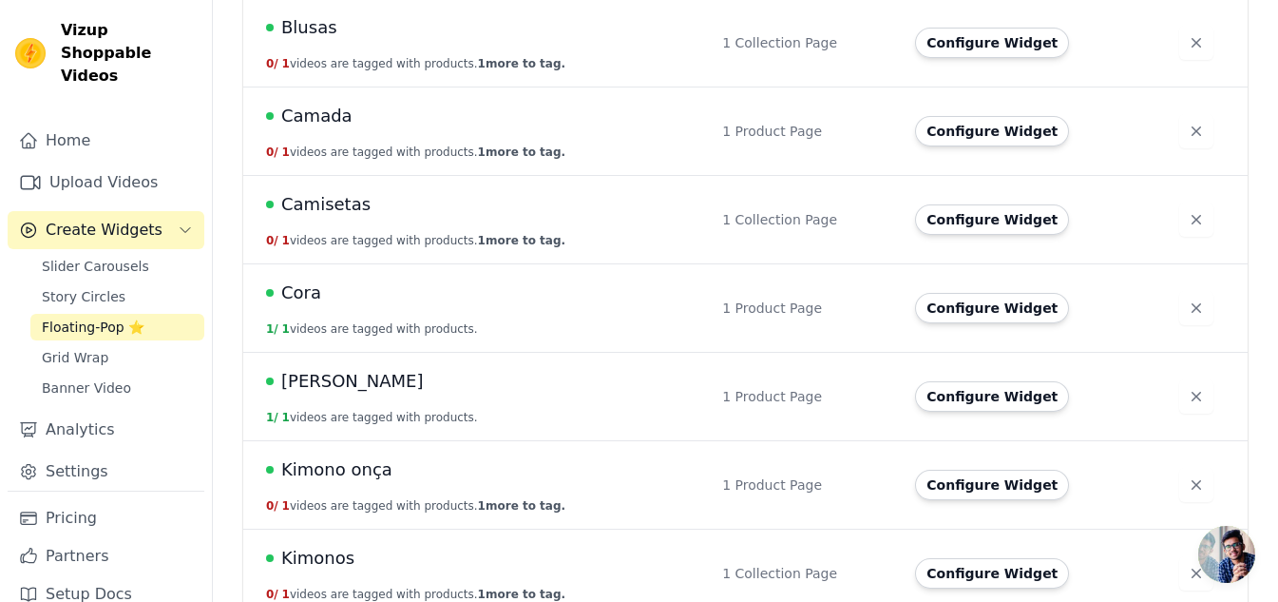
scroll to position [696, 0]
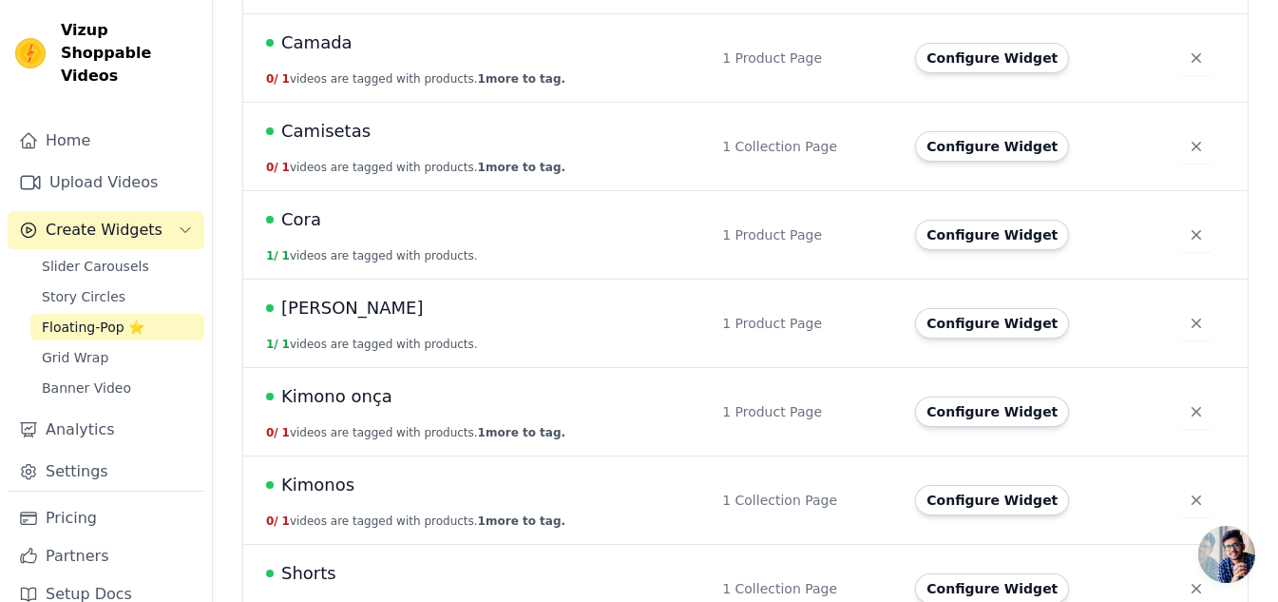
click at [357, 383] on span "Kimono onça" at bounding box center [336, 396] width 111 height 27
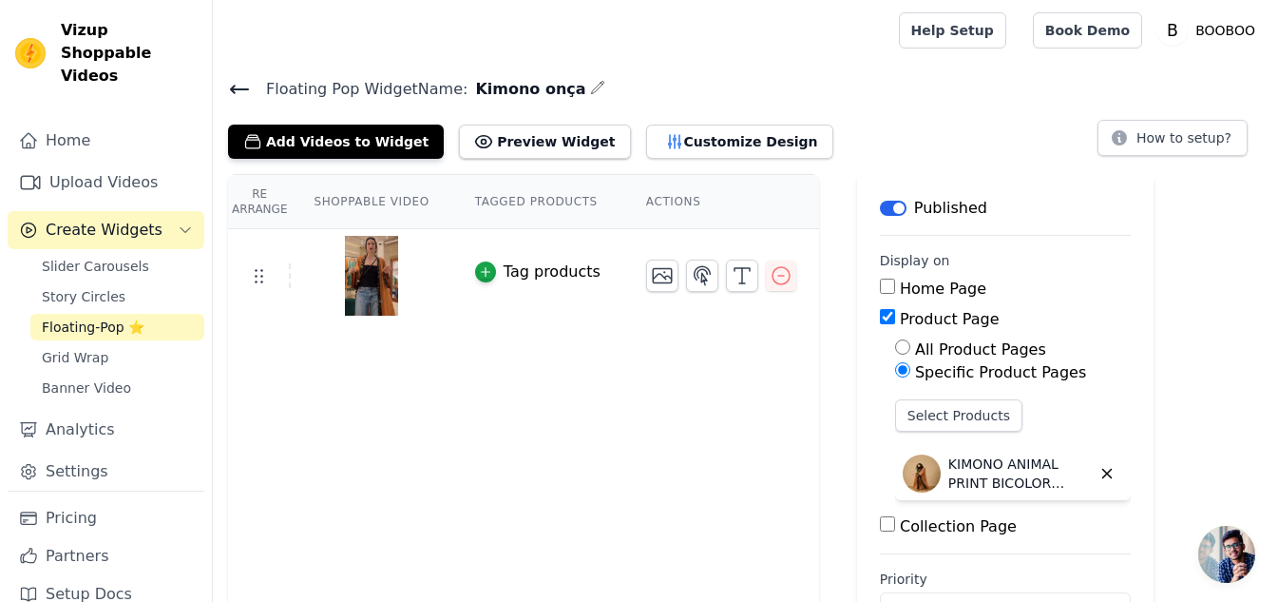
click at [880, 208] on button "Label" at bounding box center [893, 208] width 27 height 15
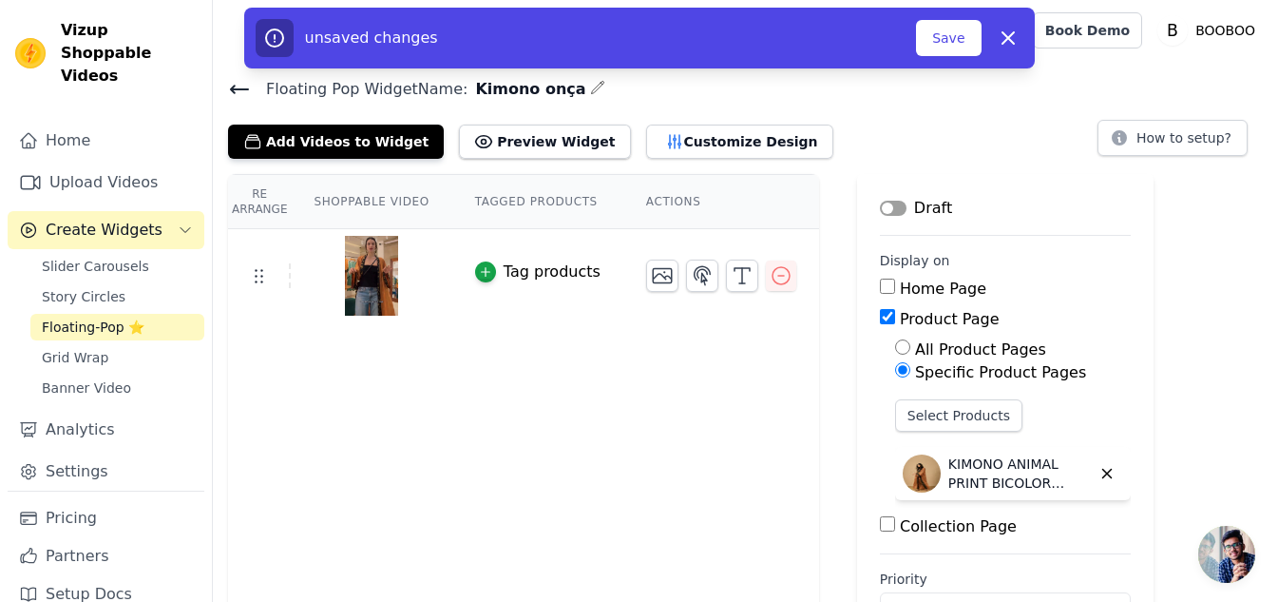
click at [880, 208] on button "Label" at bounding box center [893, 208] width 27 height 15
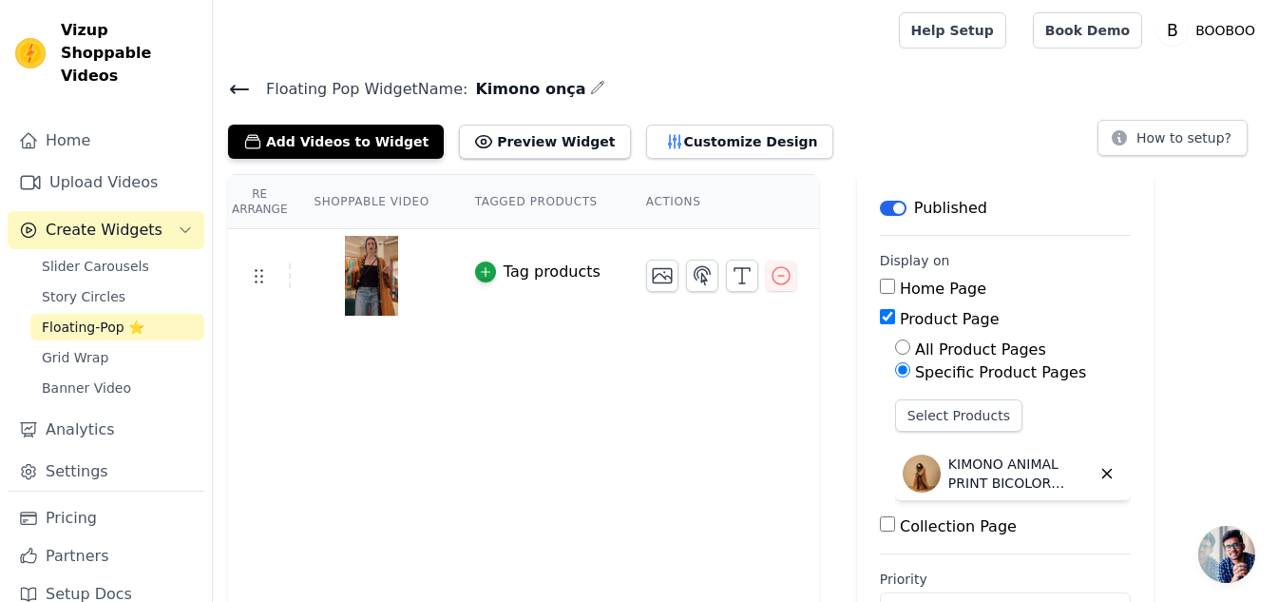
click at [504, 271] on div "Tag products" at bounding box center [552, 271] width 97 height 23
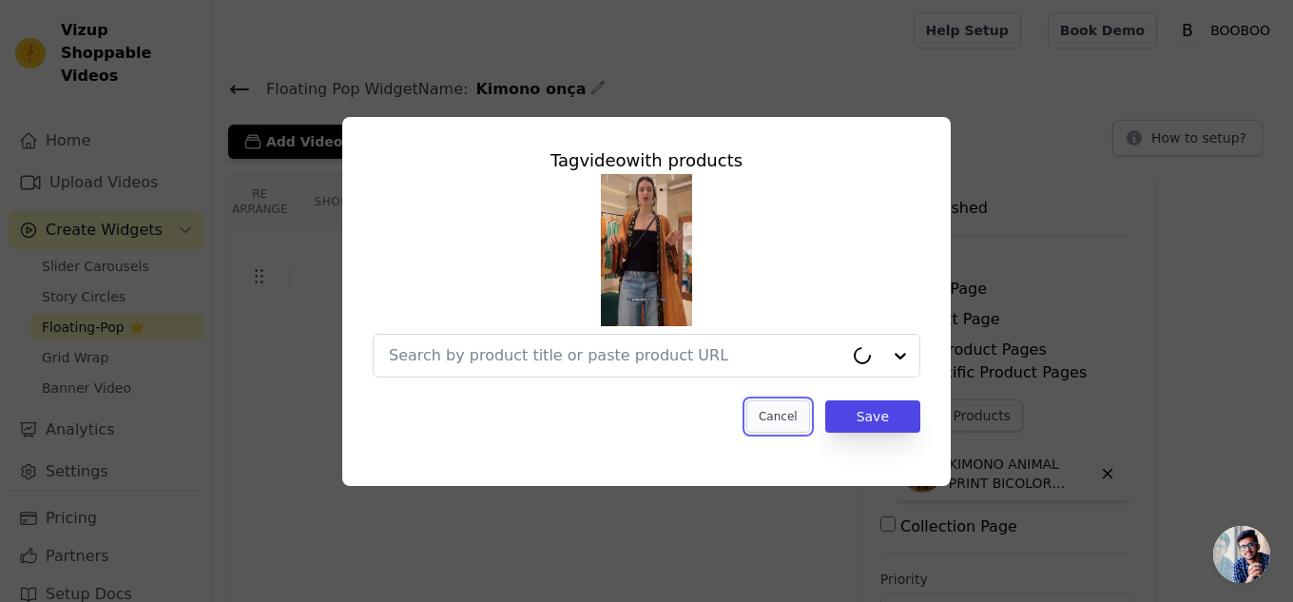
click at [803, 426] on button "Cancel" at bounding box center [778, 416] width 64 height 32
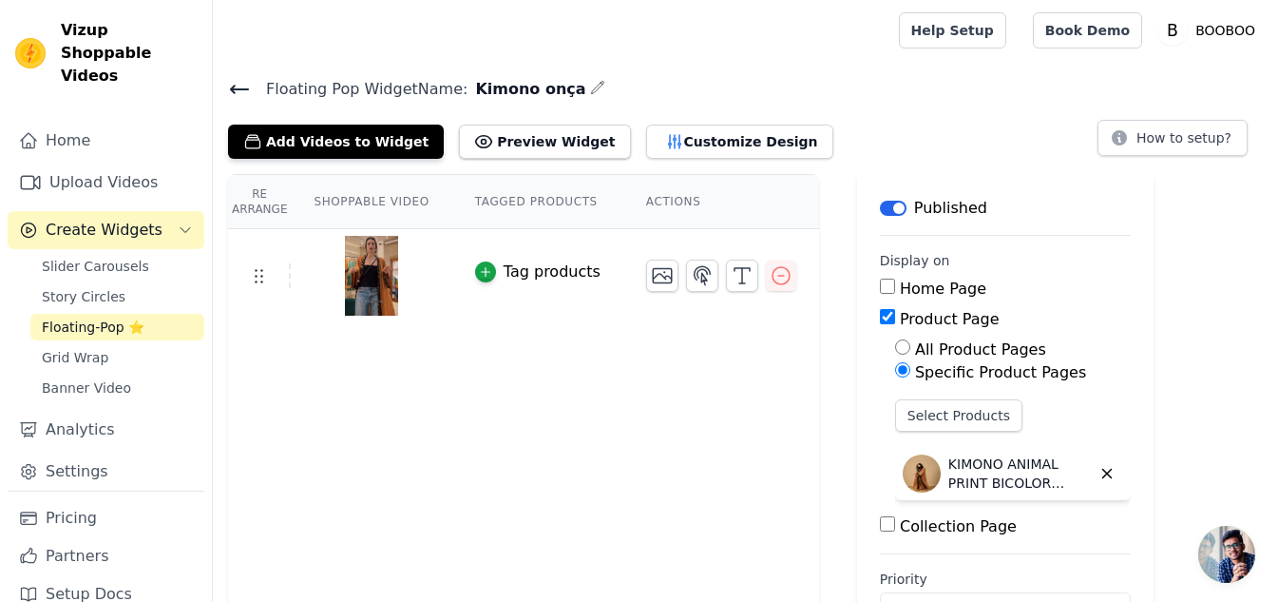
click at [880, 216] on div "Published" at bounding box center [933, 208] width 107 height 23
click at [880, 190] on main "Label Published Display on Home Page Product Page All Product Pages Specific Pr…" at bounding box center [1005, 420] width 297 height 492
click at [880, 203] on button "Label" at bounding box center [893, 208] width 27 height 15
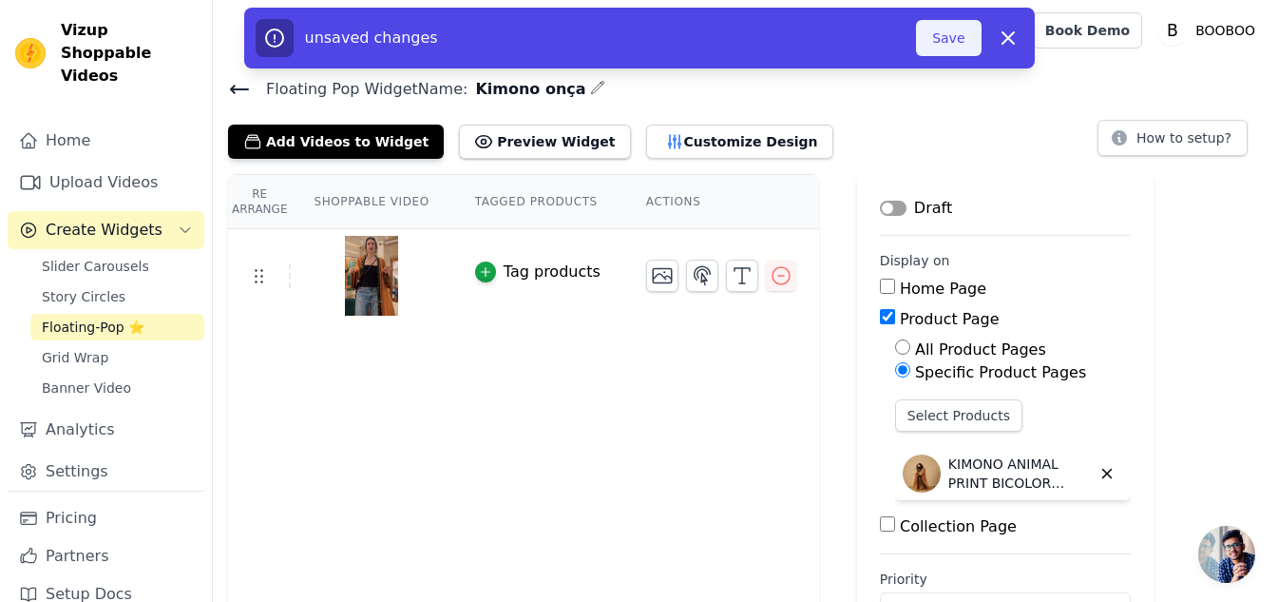
click at [951, 44] on button "Save" at bounding box center [948, 38] width 65 height 36
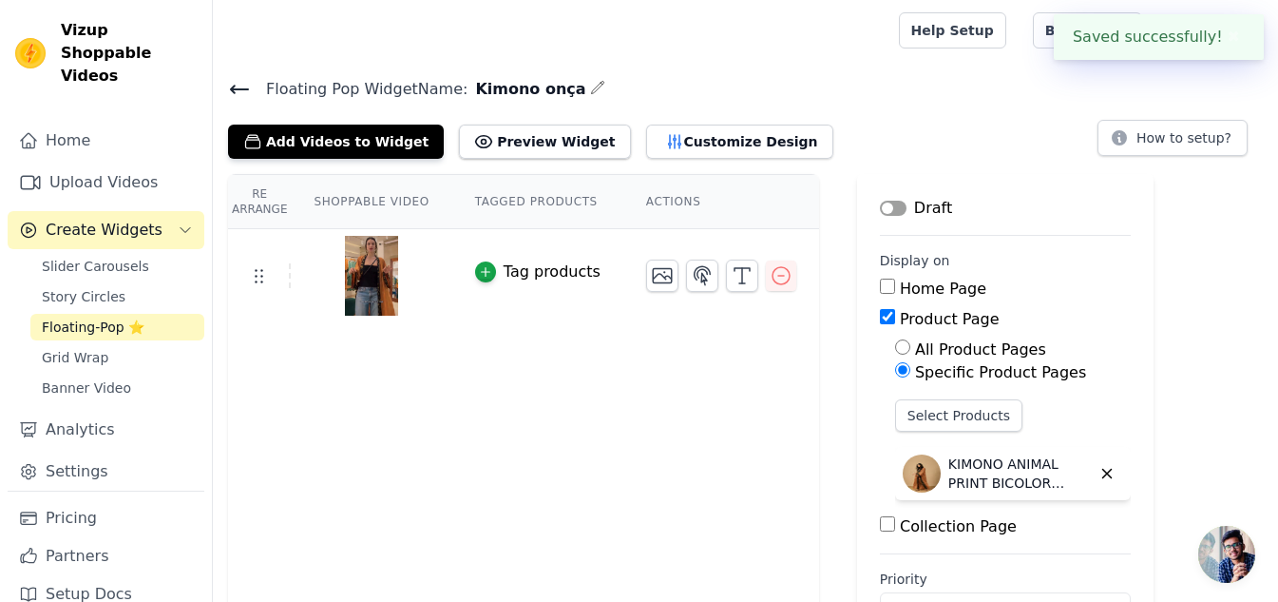
click at [880, 207] on button "Label" at bounding box center [893, 208] width 27 height 15
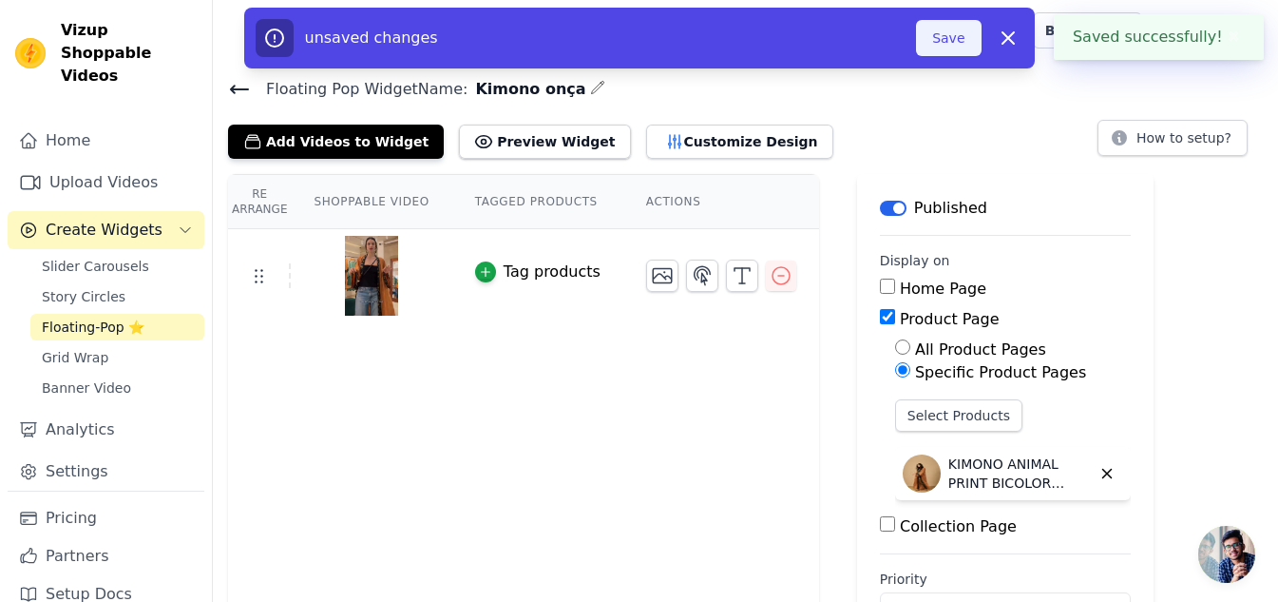
click at [943, 51] on button "Save" at bounding box center [948, 38] width 65 height 36
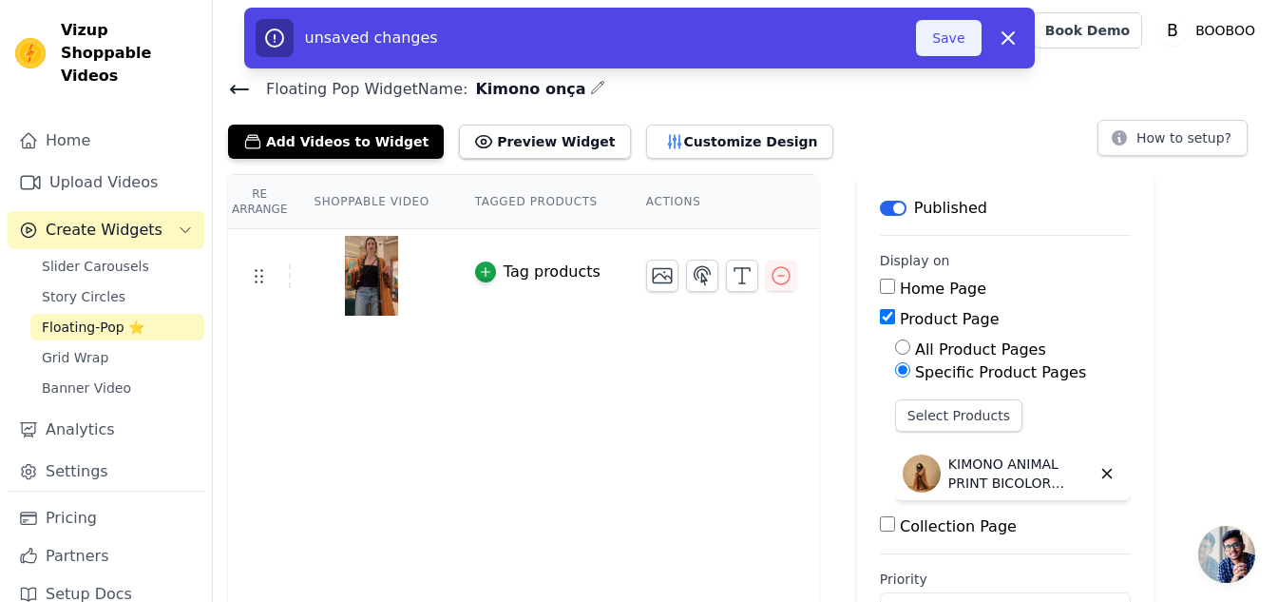
click at [933, 35] on button "Save" at bounding box center [948, 38] width 65 height 36
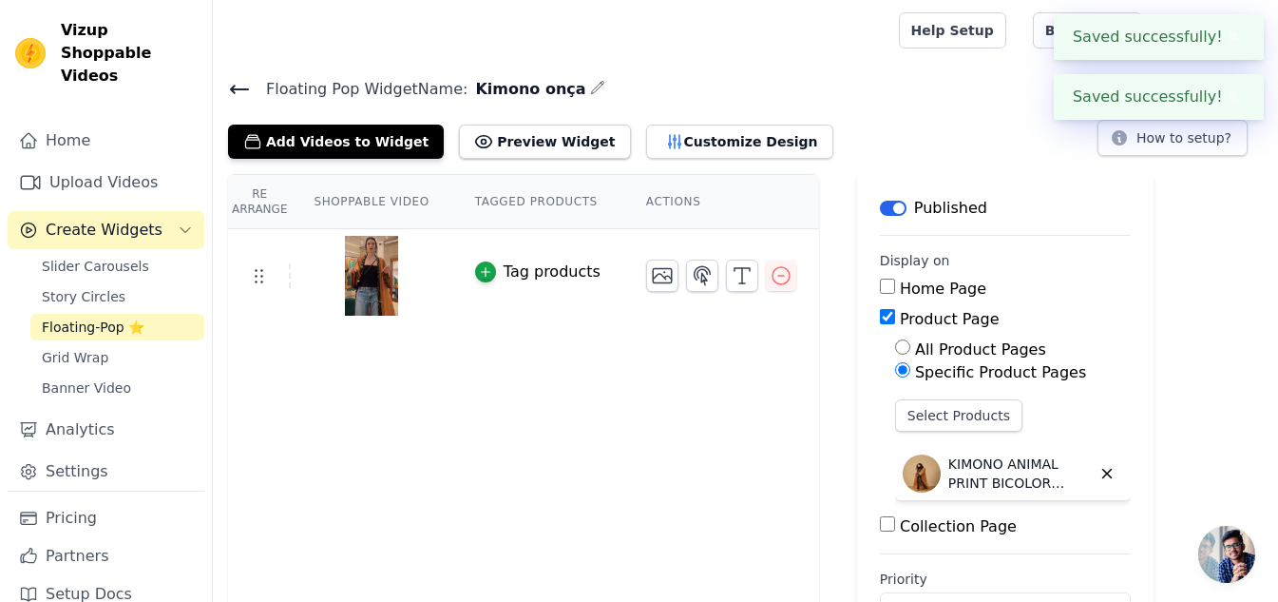
click at [244, 88] on icon at bounding box center [239, 90] width 17 height 8
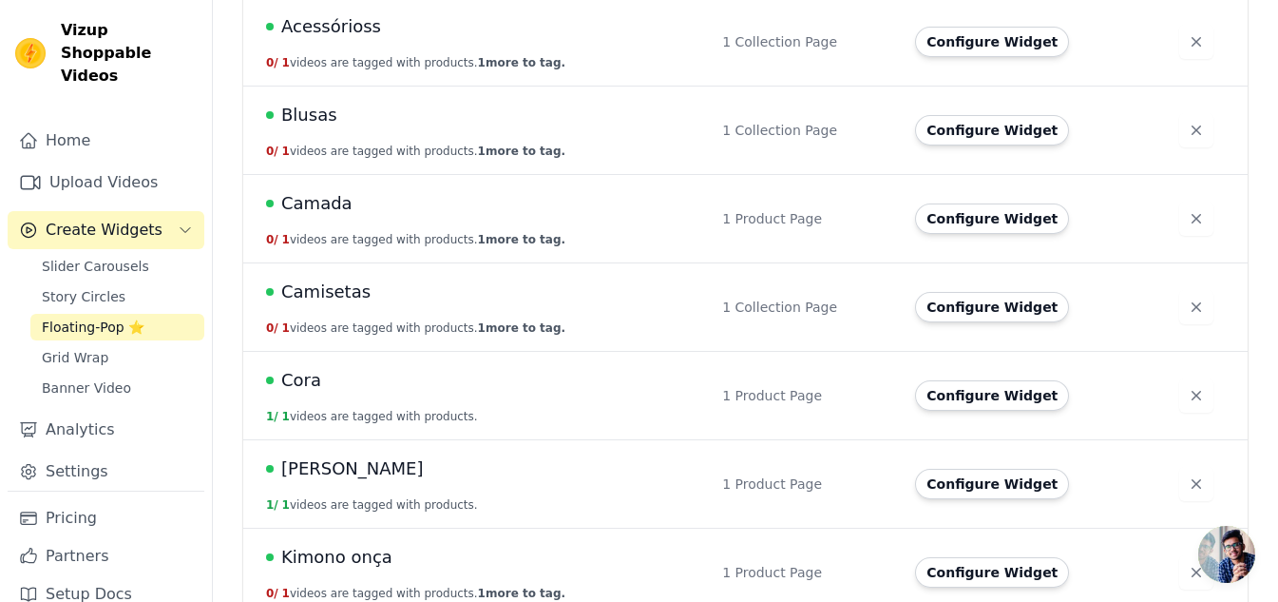
scroll to position [411, 0]
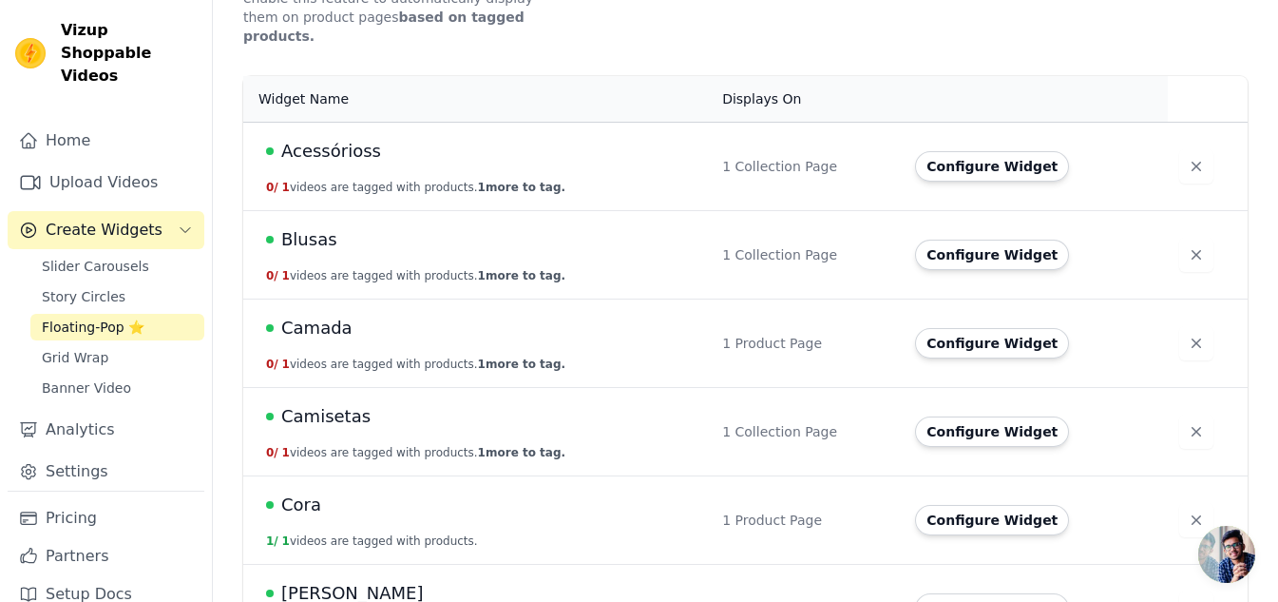
click at [315, 315] on span "Camada" at bounding box center [316, 328] width 71 height 27
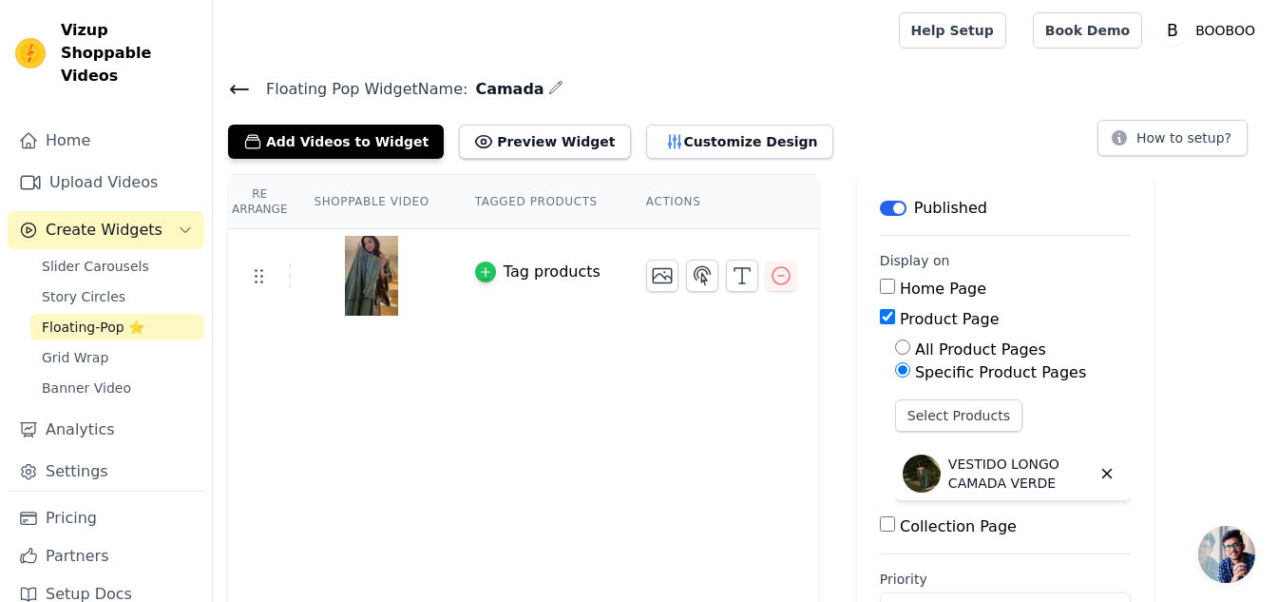
click at [481, 271] on icon "button" at bounding box center [485, 272] width 9 height 9
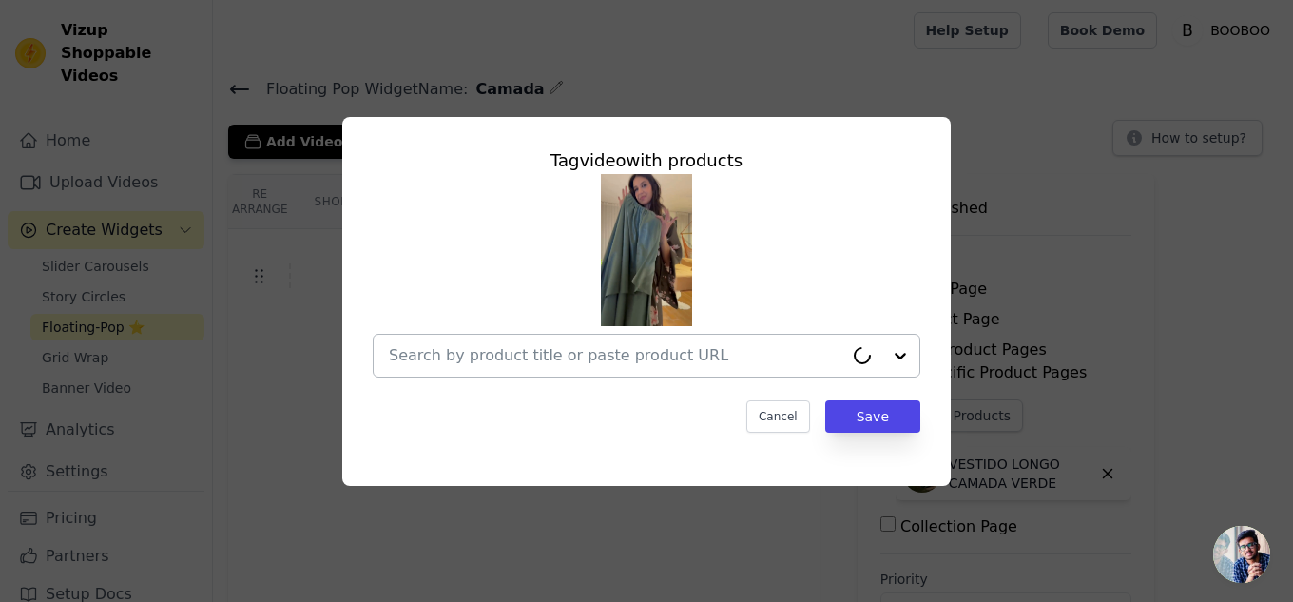
click at [511, 363] on input "text" at bounding box center [616, 355] width 454 height 23
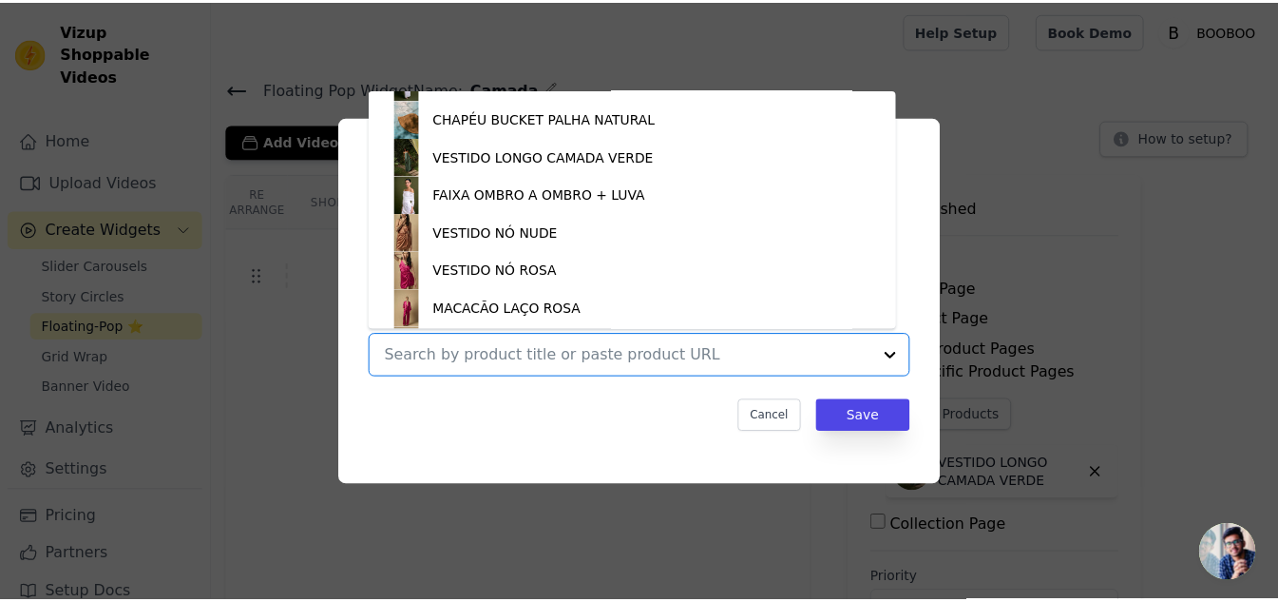
scroll to position [882, 0]
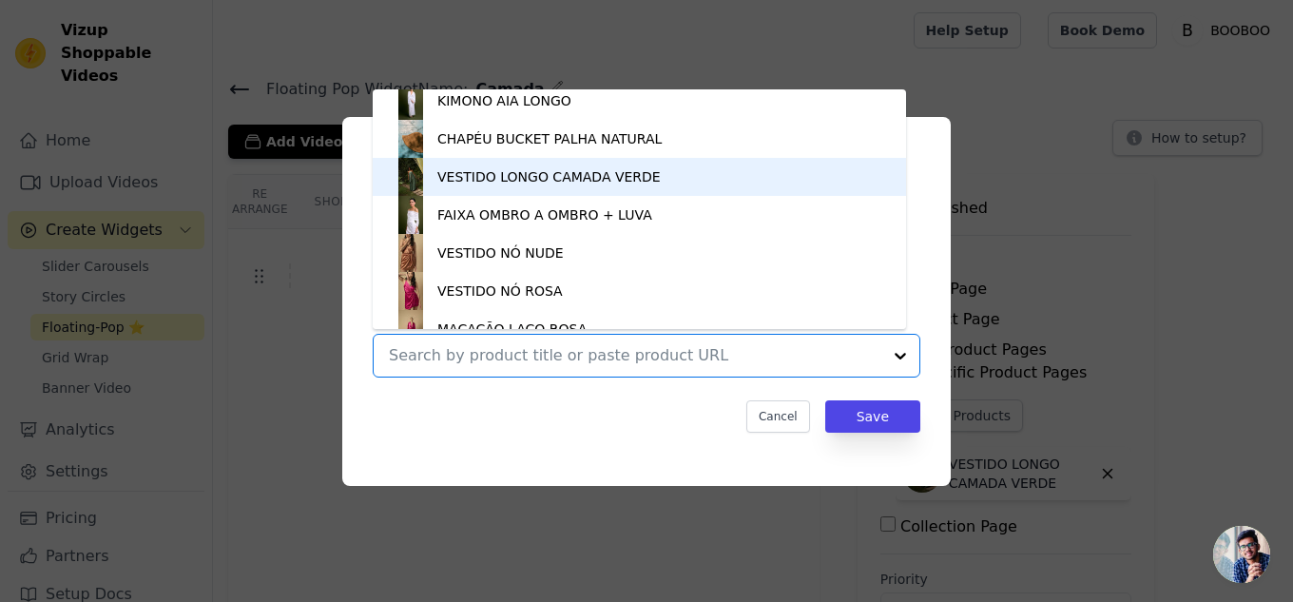
click at [494, 181] on div "VESTIDO LONGO CAMADA VERDE" at bounding box center [548, 176] width 223 height 19
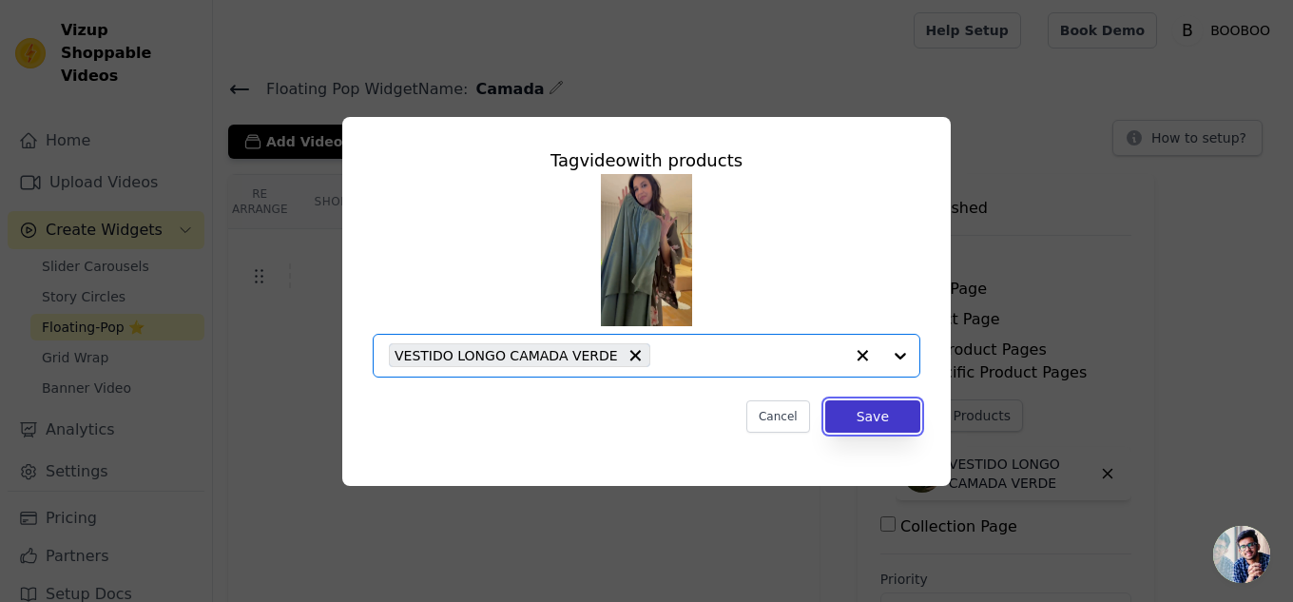
click at [855, 411] on button "Save" at bounding box center [872, 416] width 95 height 32
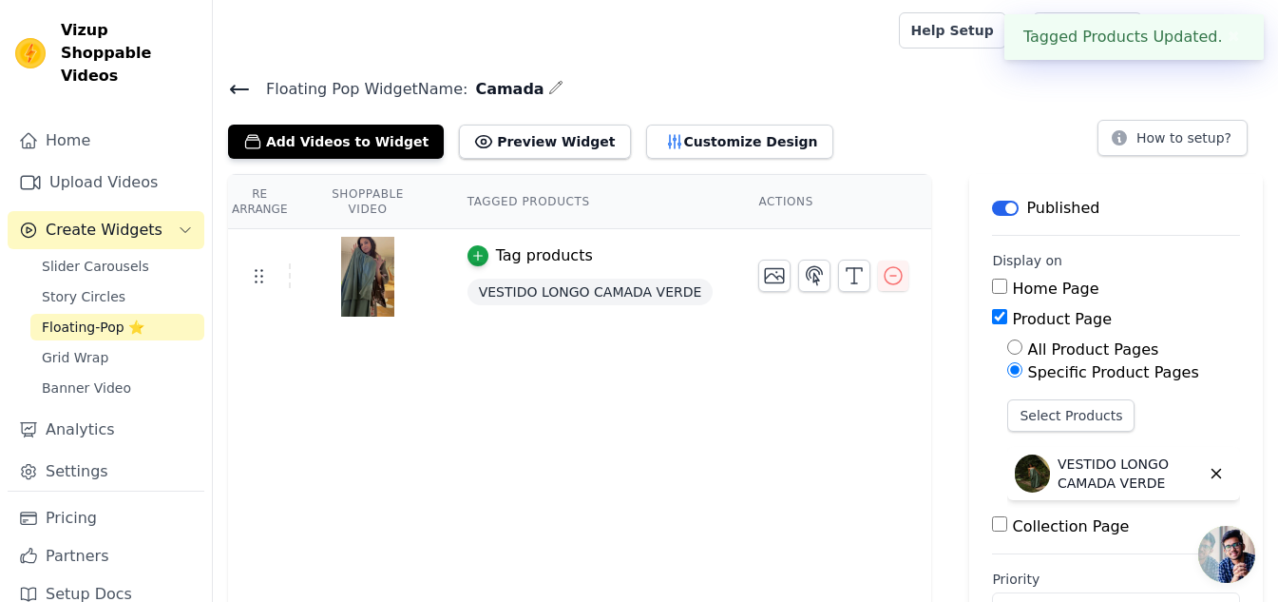
click at [238, 89] on icon at bounding box center [239, 90] width 17 height 8
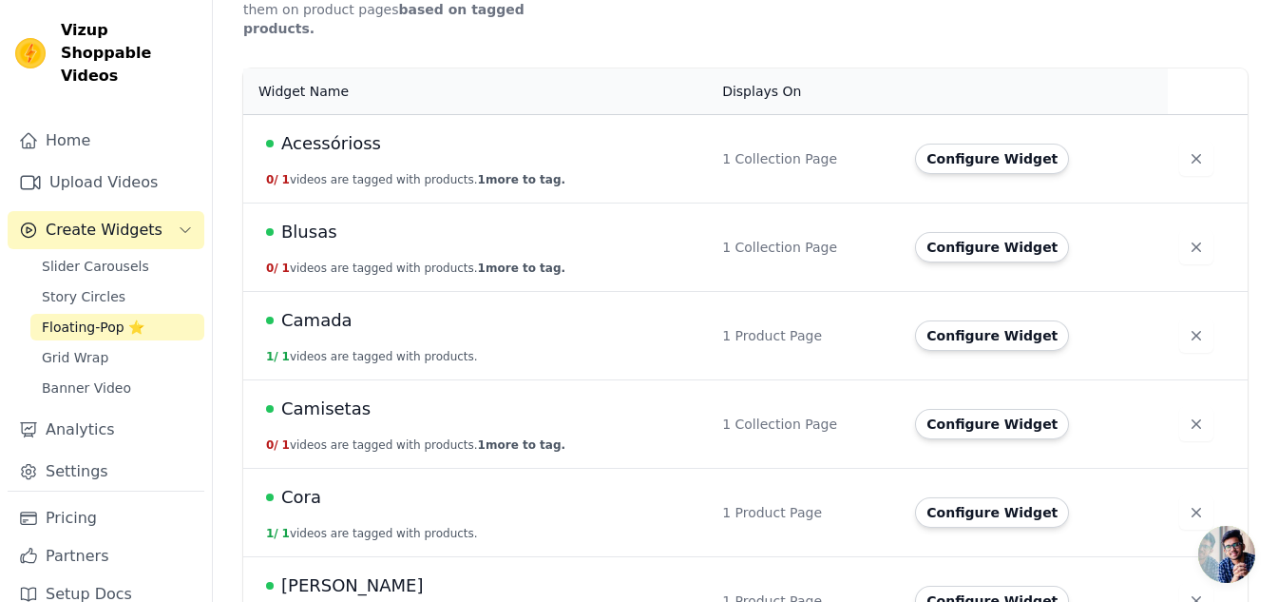
scroll to position [411, 0]
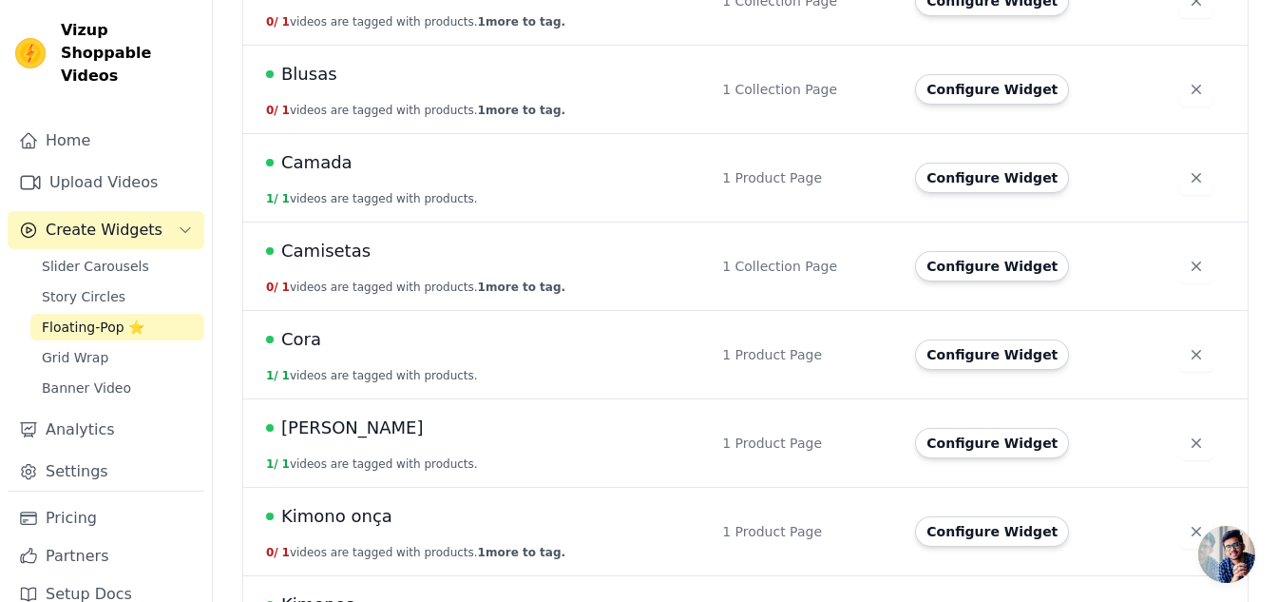
scroll to position [696, 0]
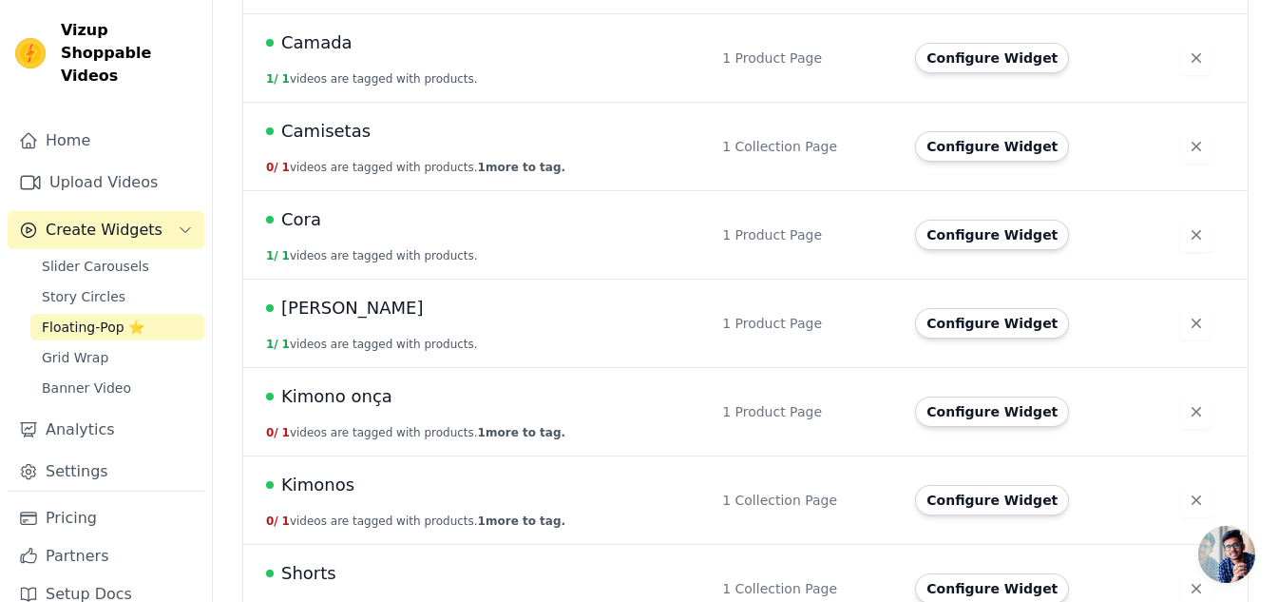
click at [330, 383] on span "Kimono onça" at bounding box center [336, 396] width 111 height 27
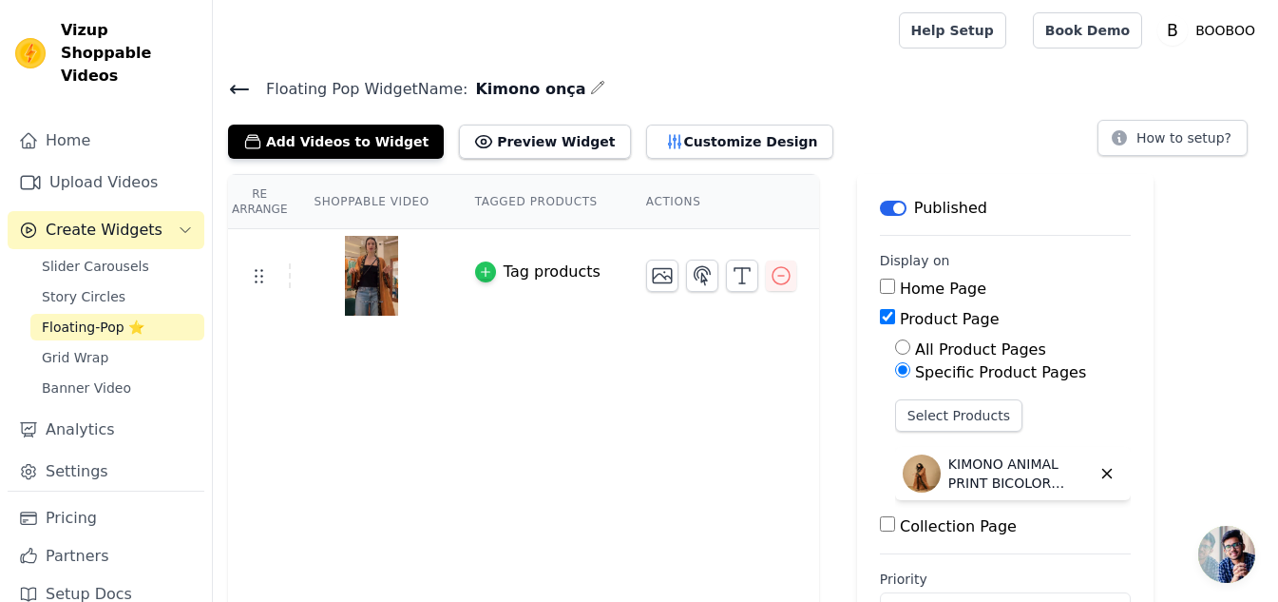
click at [479, 268] on icon "button" at bounding box center [485, 271] width 13 height 13
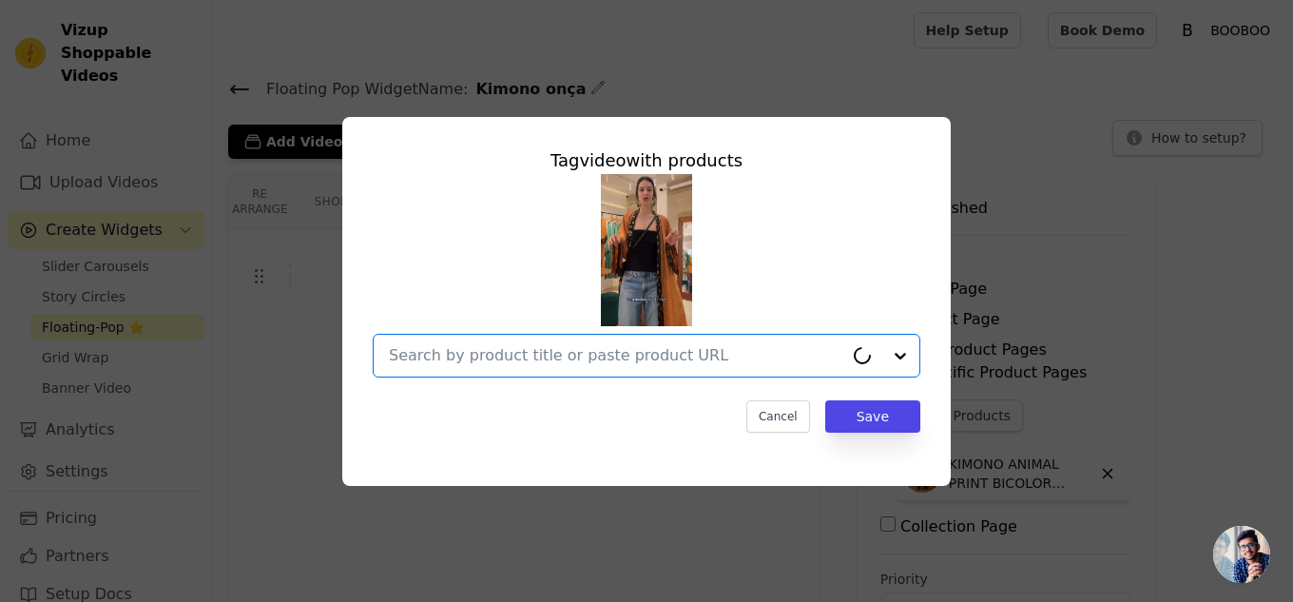
click at [563, 361] on input "text" at bounding box center [616, 355] width 454 height 23
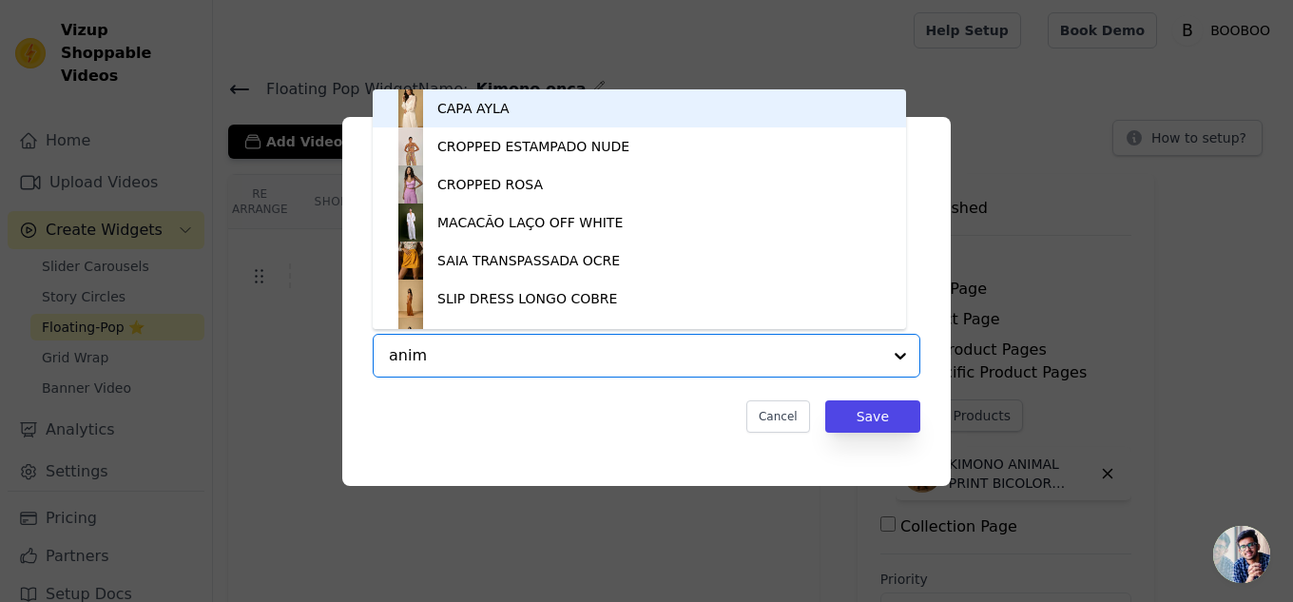
type input "anima"
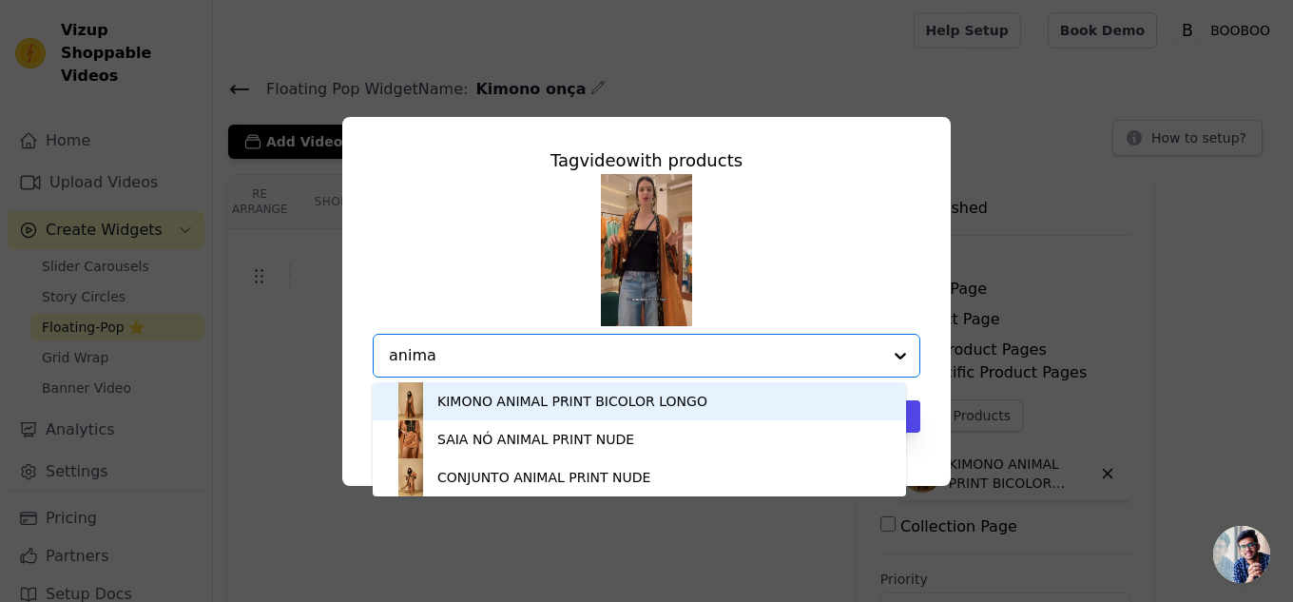
click at [547, 394] on div "KIMONO ANIMAL PRINT BICOLOR LONGO" at bounding box center [572, 401] width 270 height 19
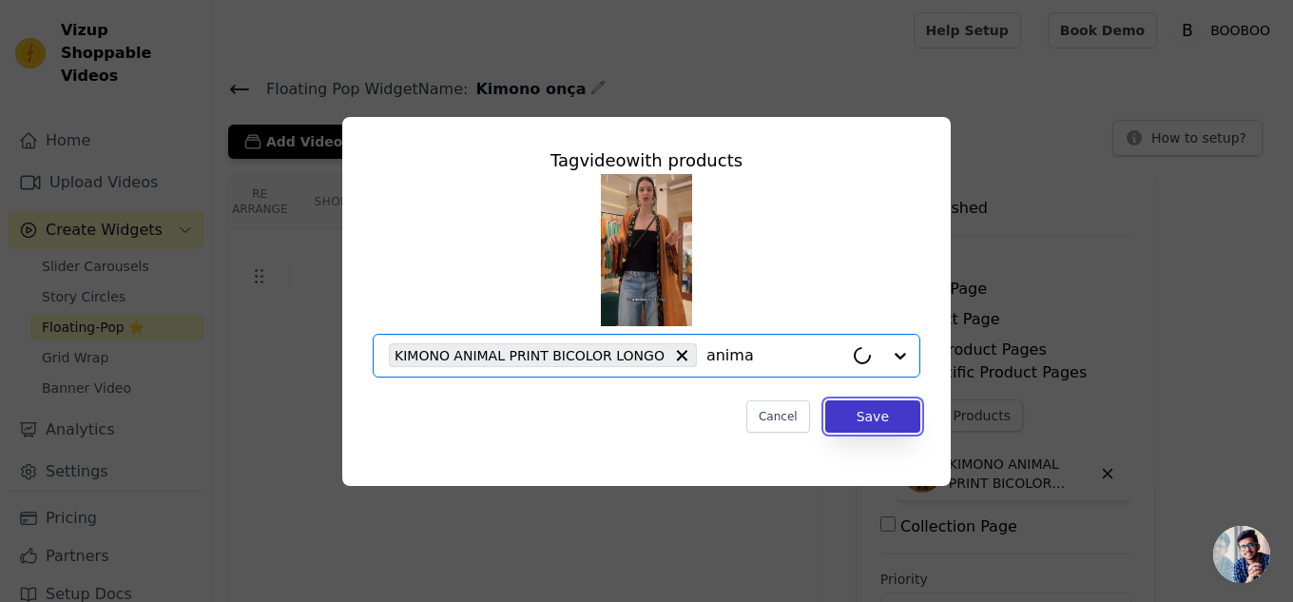
click at [889, 417] on button "Save" at bounding box center [872, 416] width 95 height 32
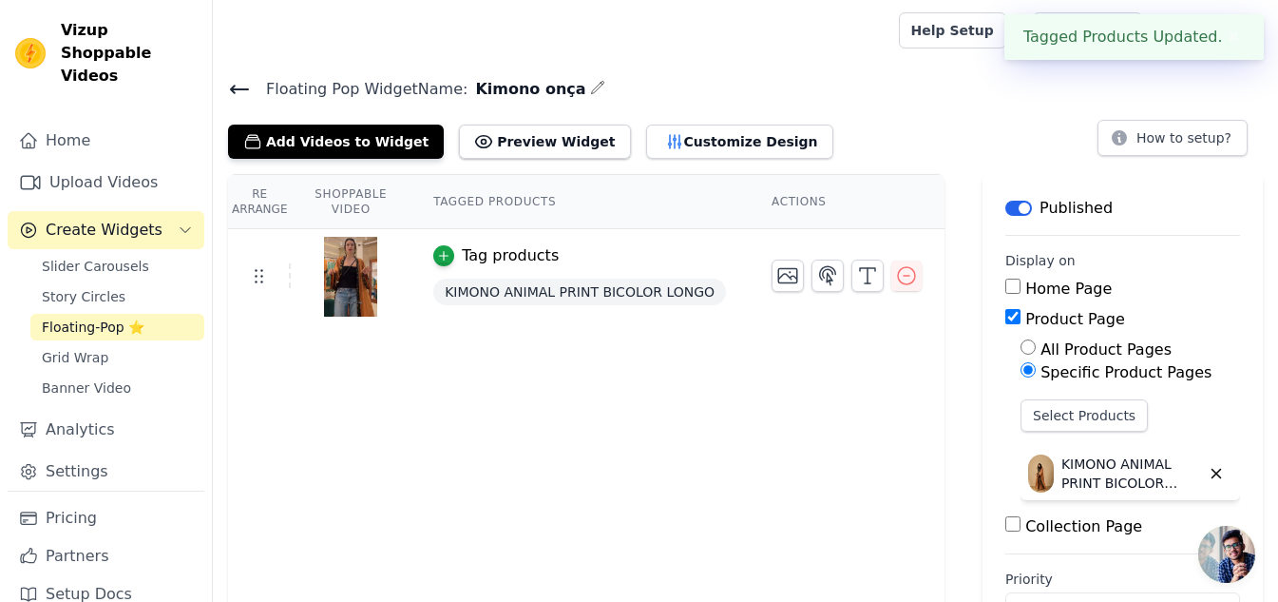
click at [233, 93] on icon at bounding box center [239, 89] width 23 height 23
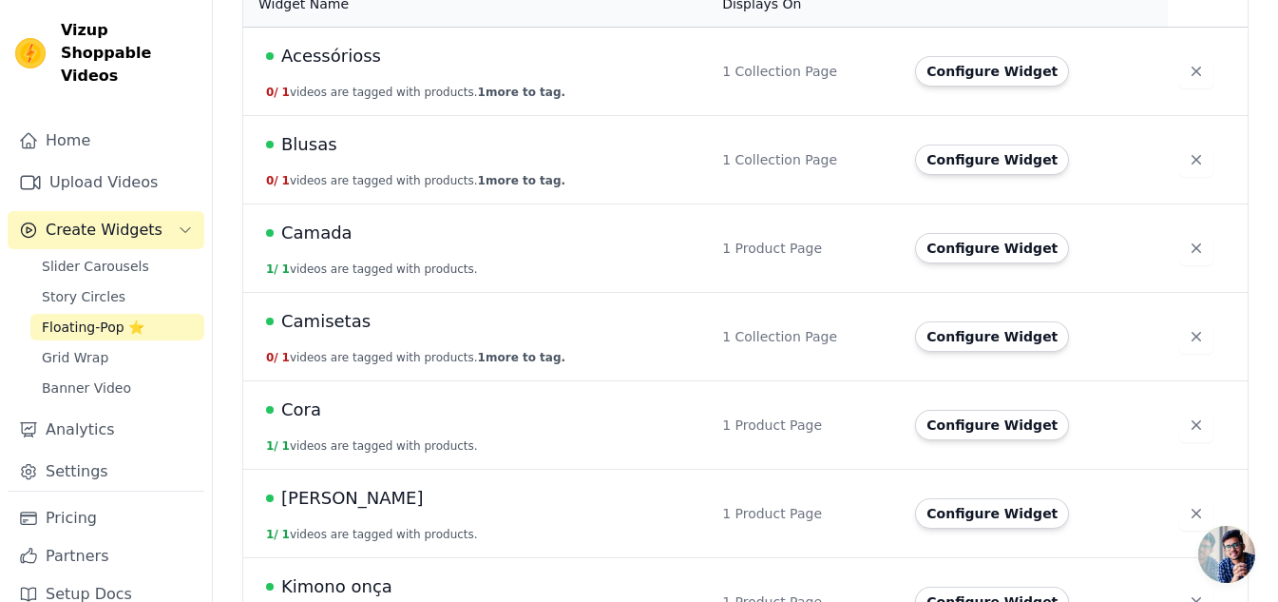
scroll to position [696, 0]
